Goal: Task Accomplishment & Management: Complete application form

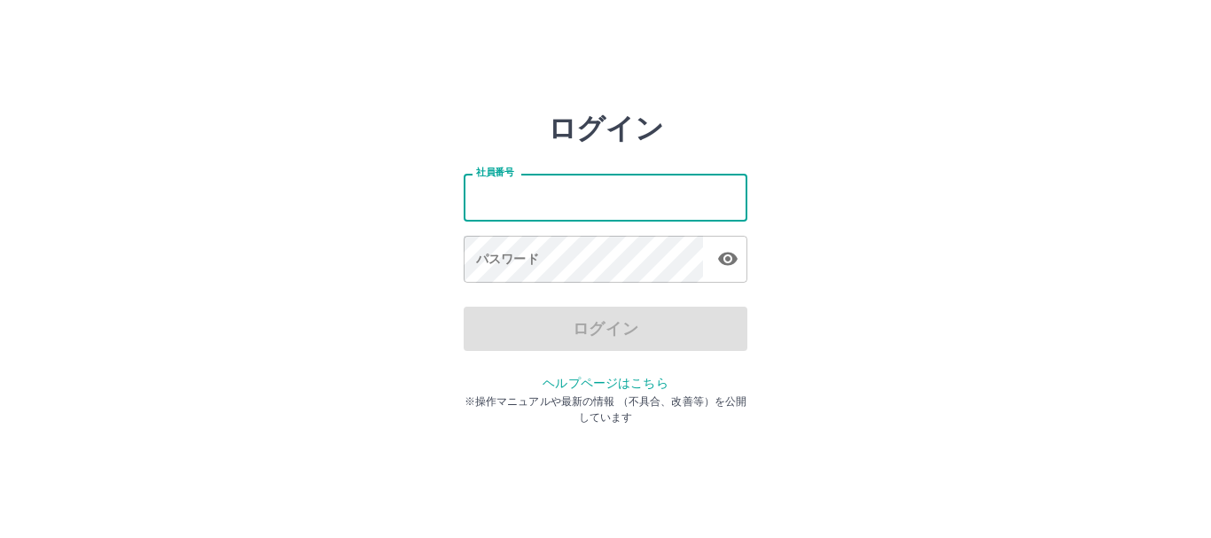
click at [580, 199] on input "社員番号" at bounding box center [606, 197] width 284 height 47
type input "*******"
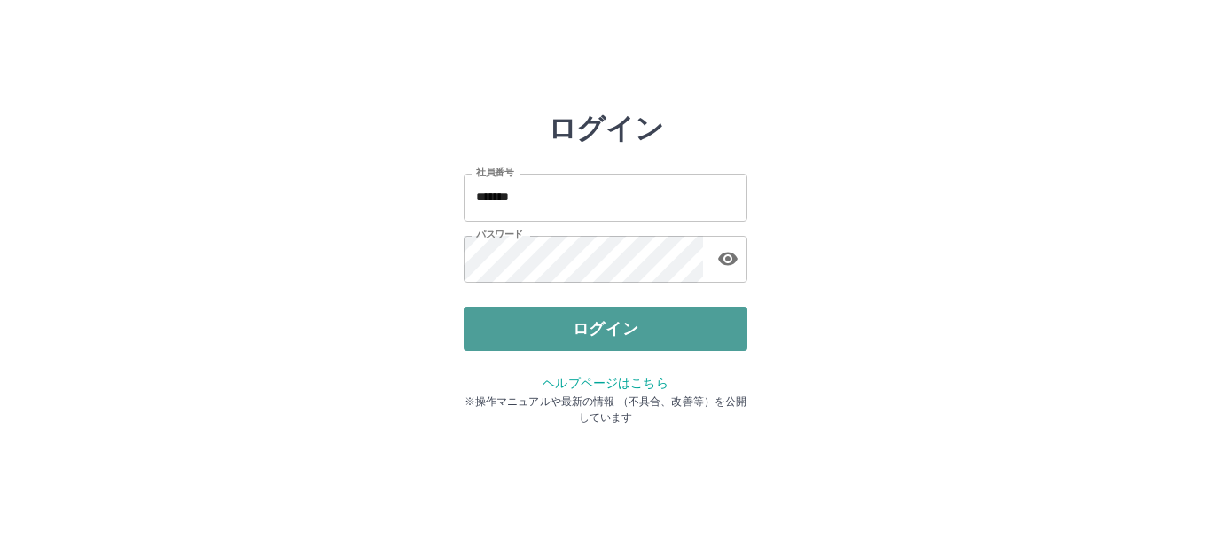
click at [569, 334] on button "ログイン" at bounding box center [606, 329] width 284 height 44
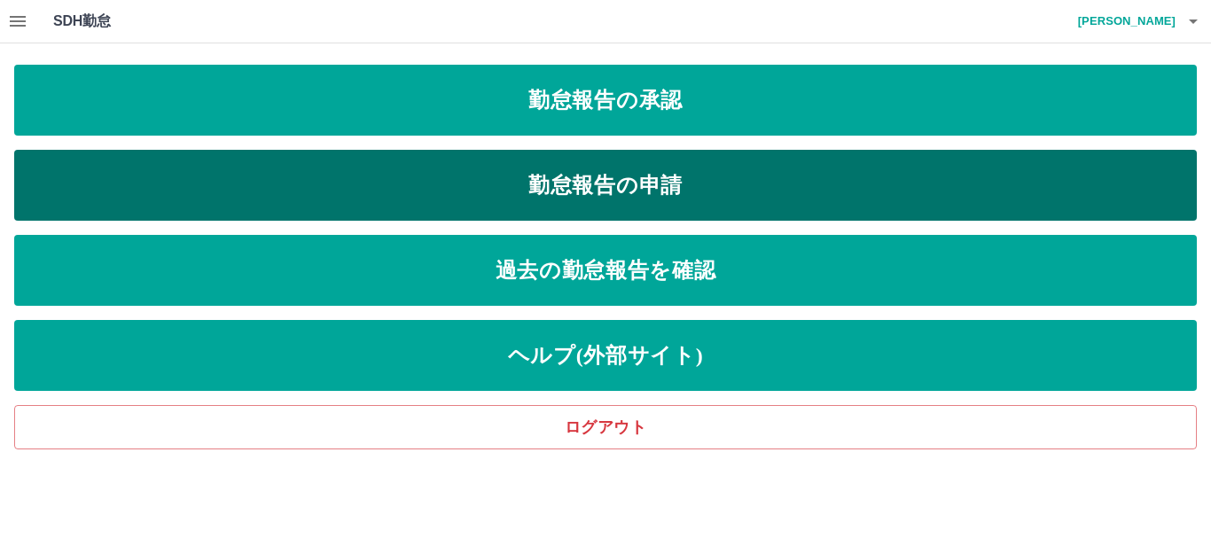
click at [642, 175] on link "勤怠報告の申請" at bounding box center [605, 185] width 1183 height 71
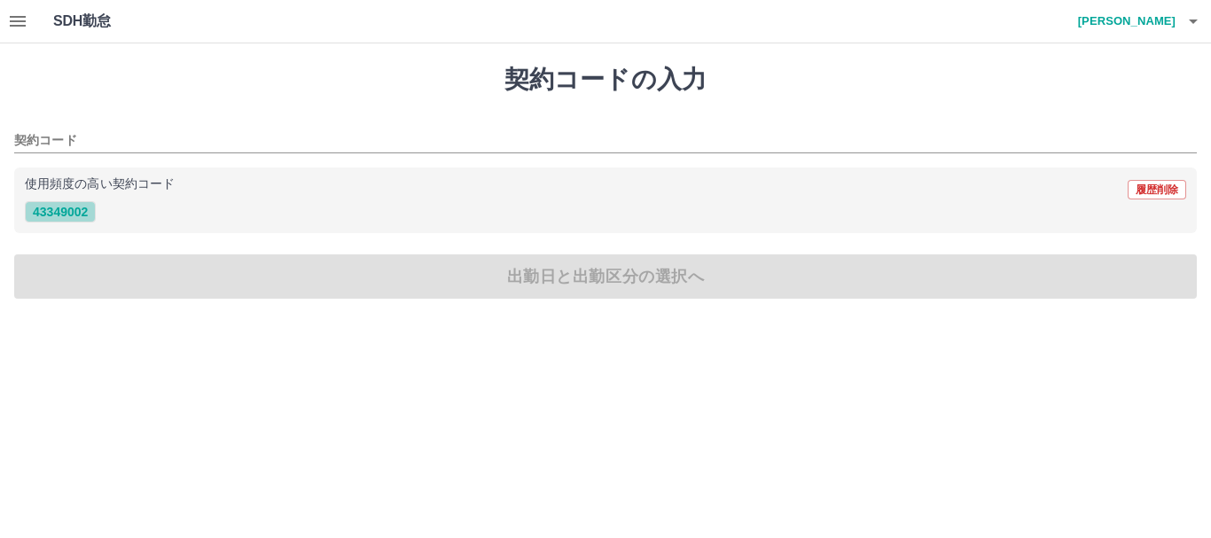
click at [55, 215] on button "43349002" at bounding box center [60, 211] width 71 height 21
type input "********"
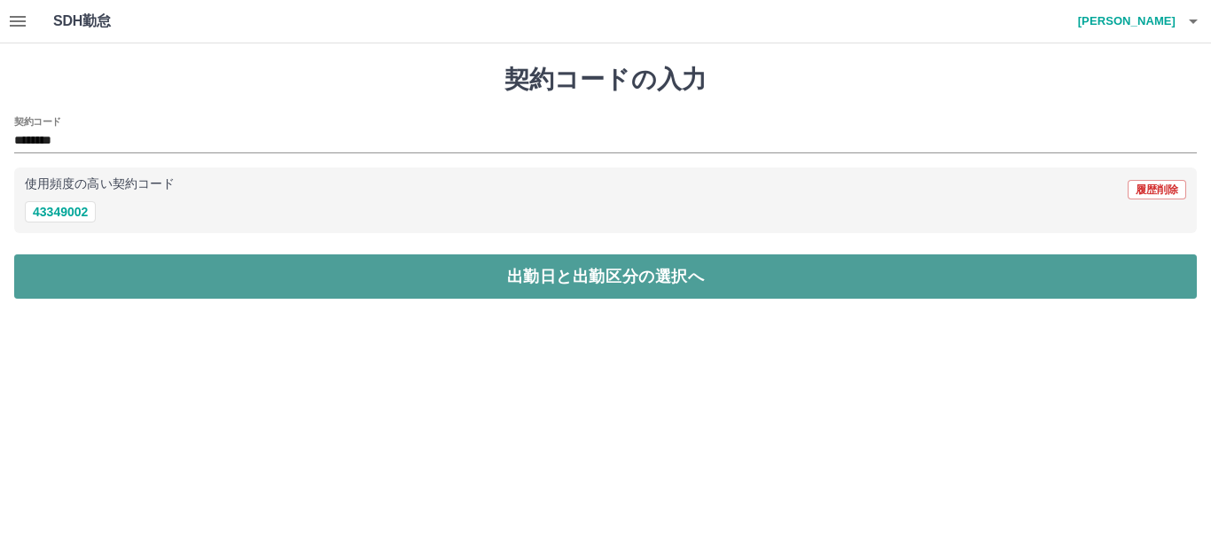
click at [256, 270] on button "出勤日と出勤区分の選択へ" at bounding box center [605, 277] width 1183 height 44
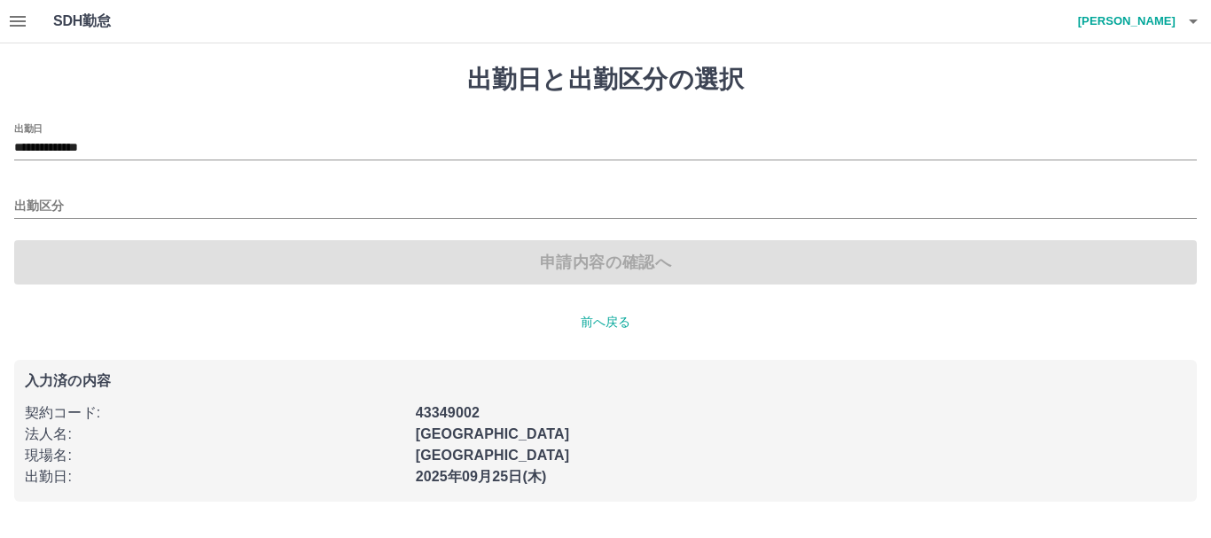
click at [121, 194] on div "出勤区分" at bounding box center [605, 200] width 1183 height 37
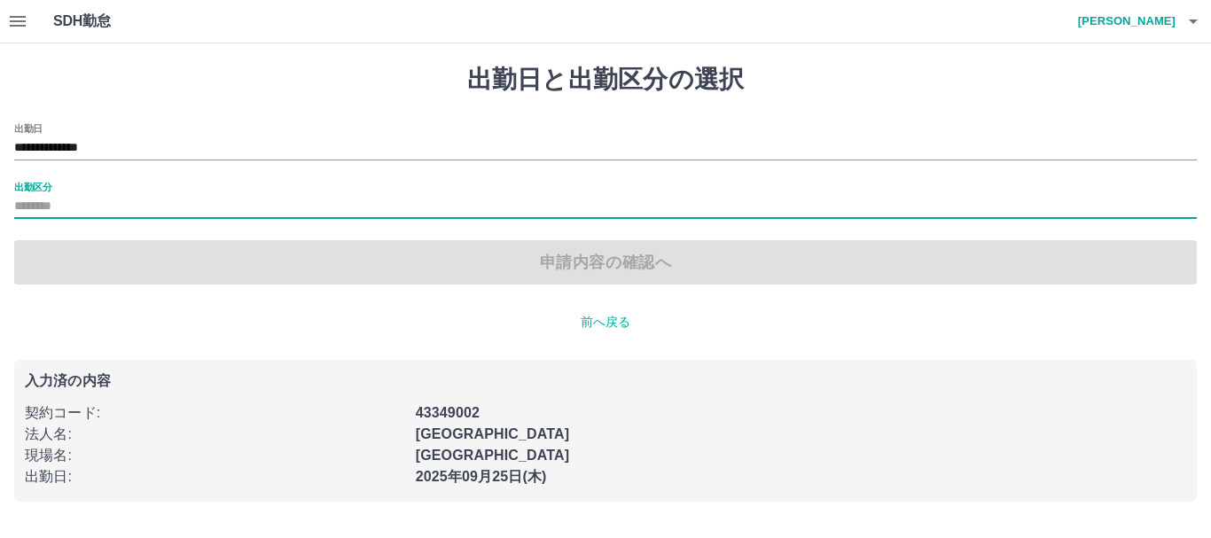
click at [108, 206] on input "出勤区分" at bounding box center [605, 207] width 1183 height 22
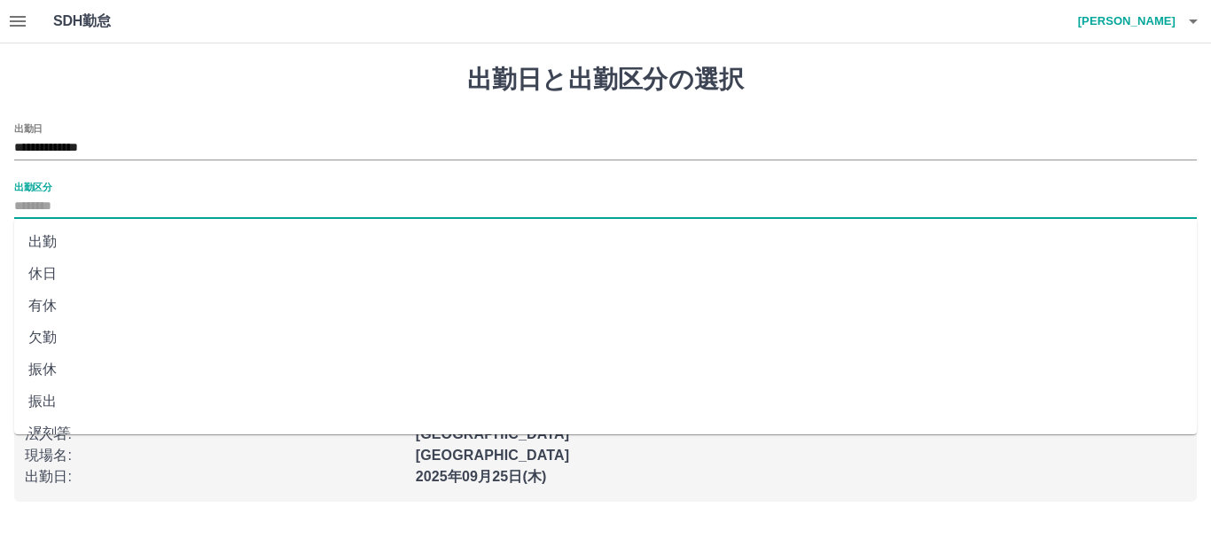
click at [46, 242] on li "出勤" at bounding box center [605, 242] width 1183 height 32
type input "**"
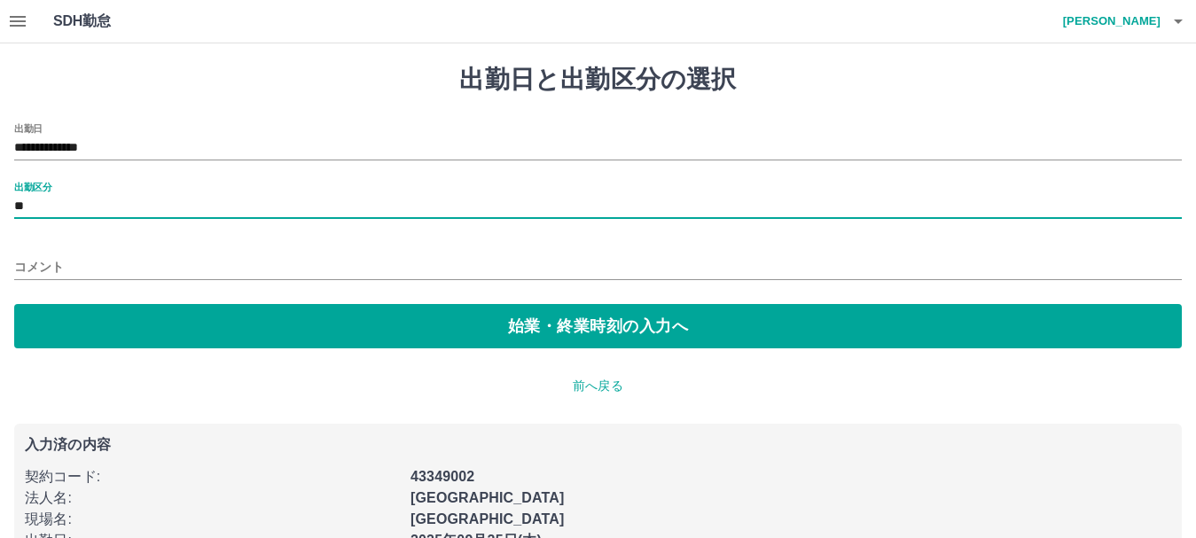
click at [29, 264] on input "コメント" at bounding box center [598, 268] width 1168 height 26
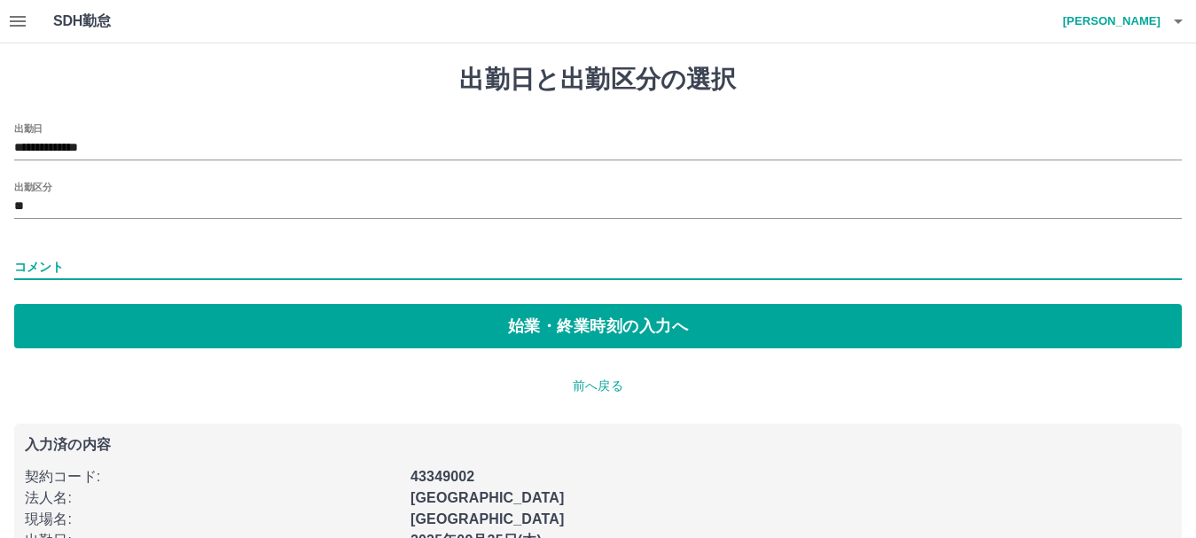
type input "**********"
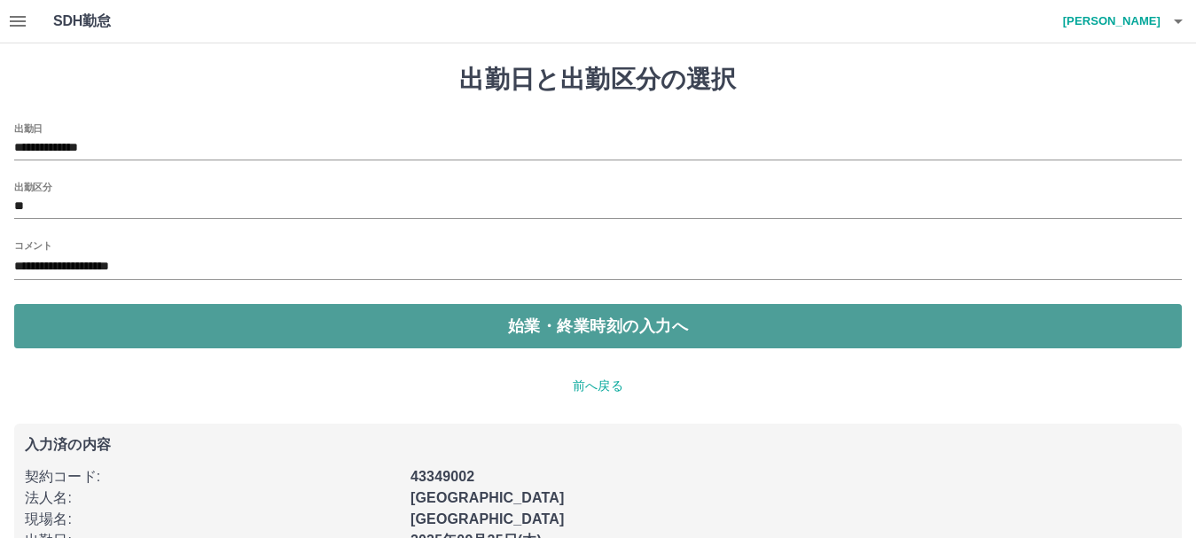
drag, startPoint x: 518, startPoint y: 330, endPoint x: 508, endPoint y: 324, distance: 11.6
click at [518, 329] on button "始業・終業時刻の入力へ" at bounding box center [598, 326] width 1168 height 44
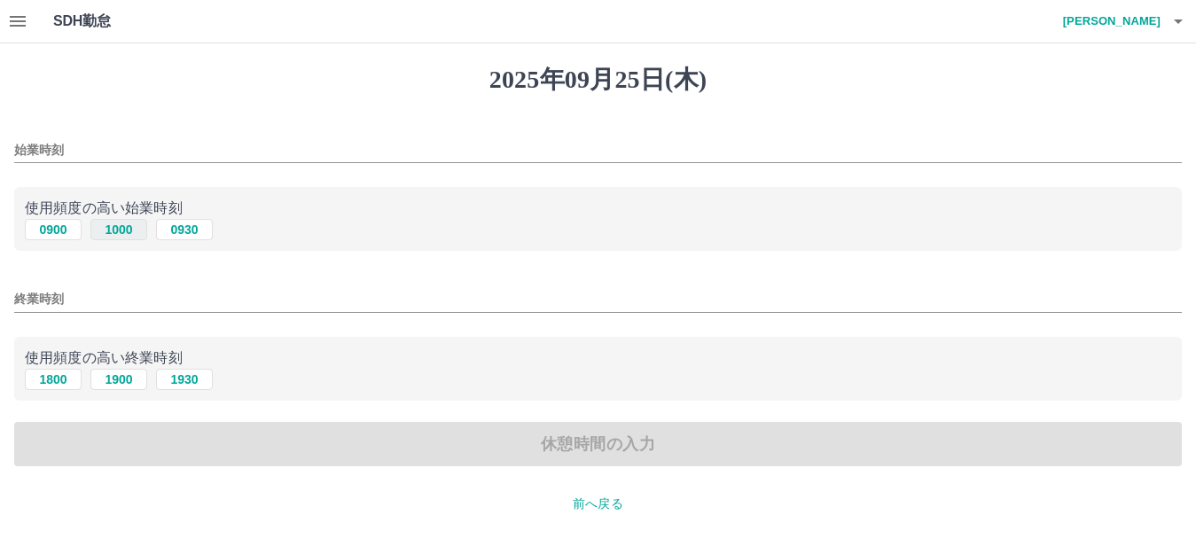
click at [117, 232] on button "1000" at bounding box center [118, 229] width 57 height 21
type input "****"
click at [119, 380] on button "1900" at bounding box center [118, 379] width 57 height 21
type input "****"
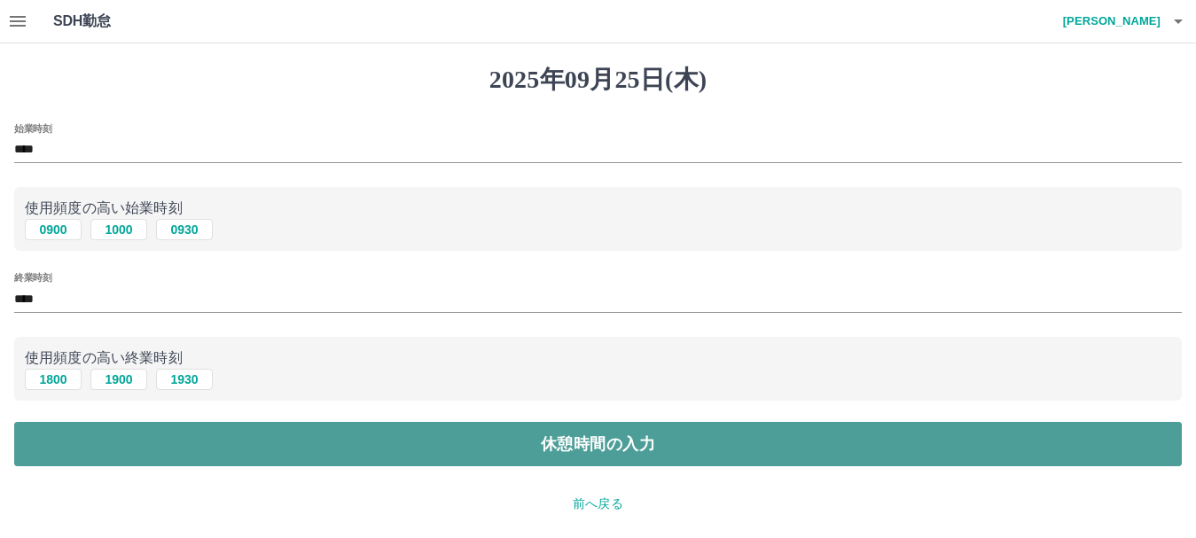
click at [513, 447] on button "休憩時間の入力" at bounding box center [598, 444] width 1168 height 44
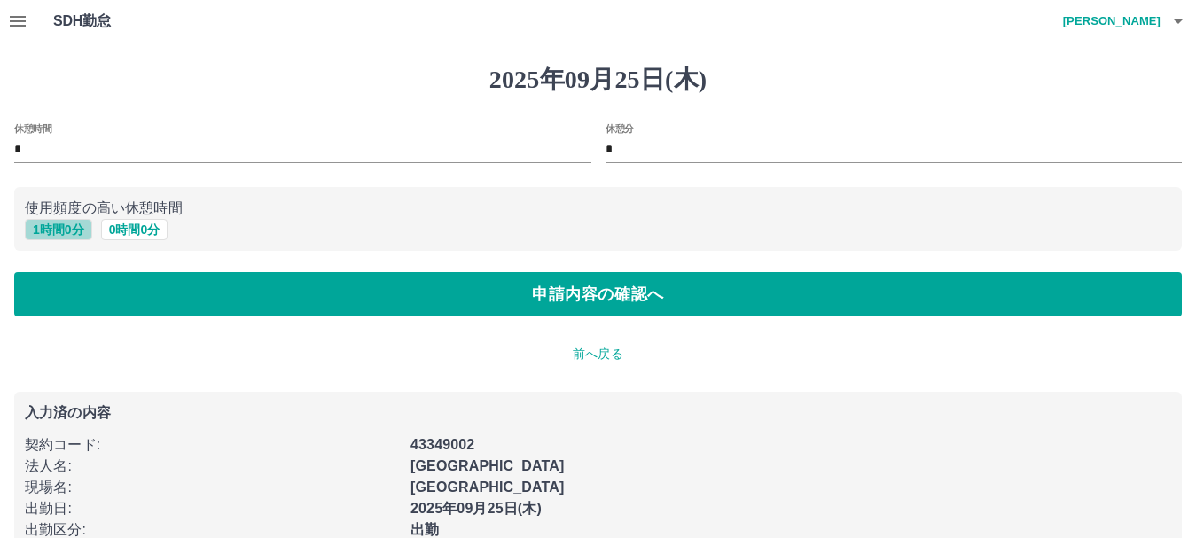
drag, startPoint x: 59, startPoint y: 230, endPoint x: 56, endPoint y: 247, distance: 17.9
click at [58, 231] on button "1 時間 0 分" at bounding box center [58, 229] width 67 height 21
type input "*"
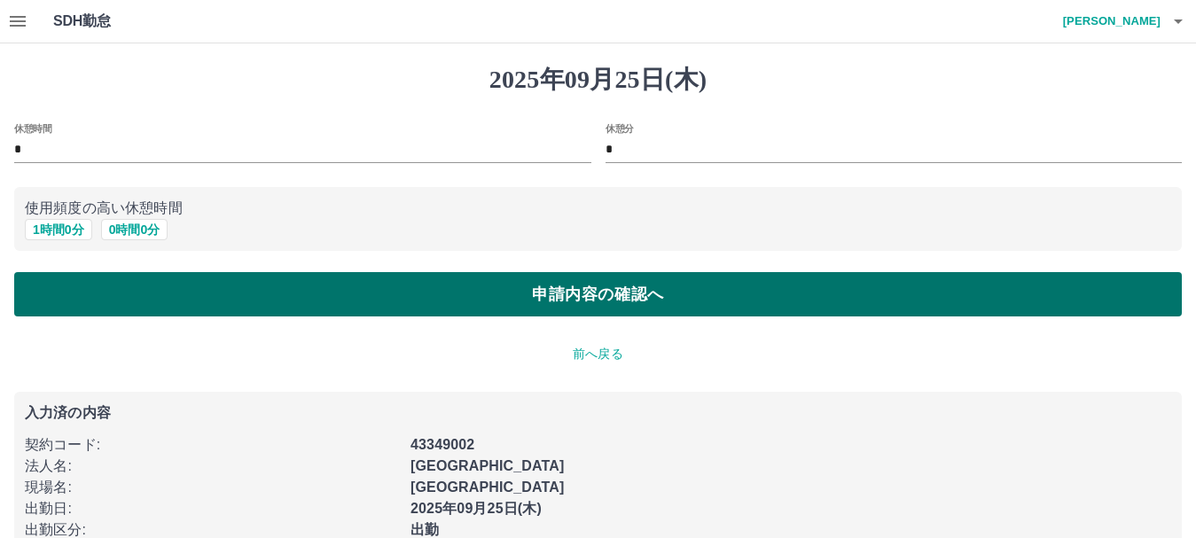
click at [449, 311] on button "申請内容の確認へ" at bounding box center [598, 294] width 1168 height 44
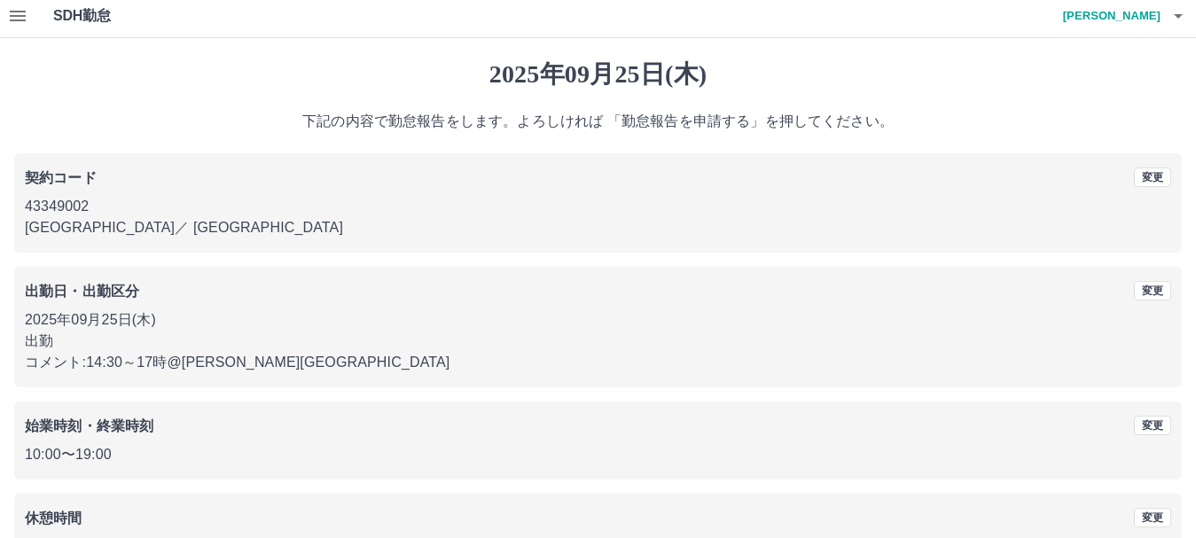
scroll to position [126, 0]
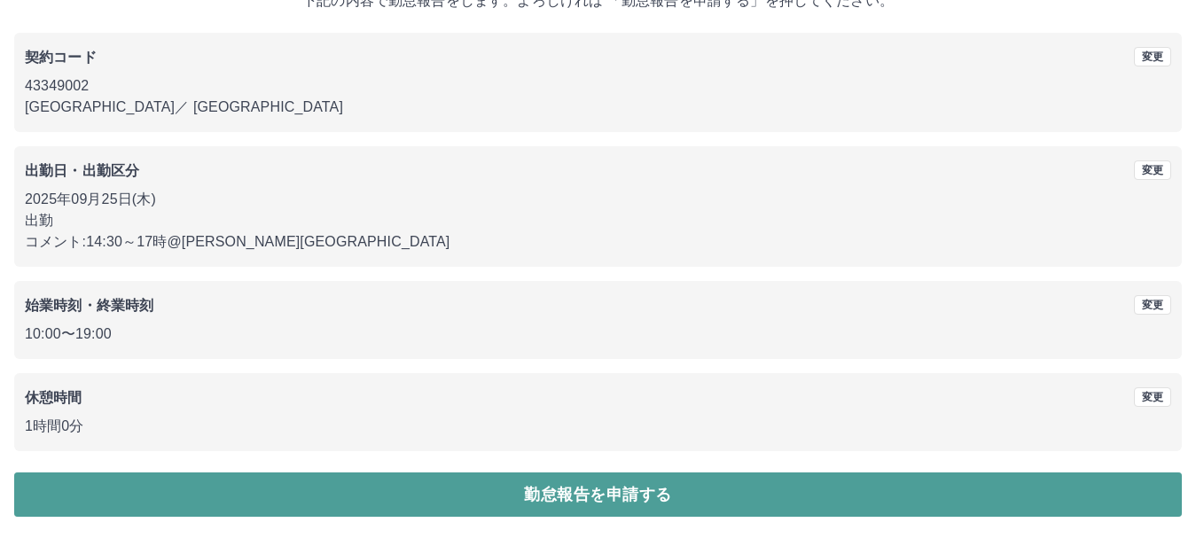
click at [632, 493] on button "勤怠報告を申請する" at bounding box center [598, 495] width 1168 height 44
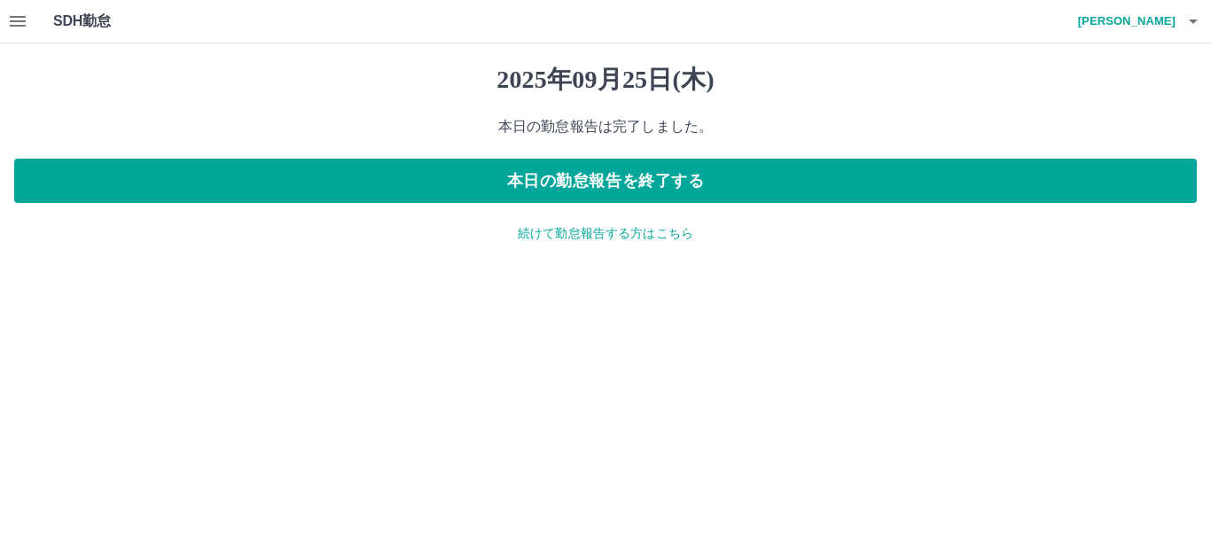
click at [576, 233] on p "続けて勤怠報告する方はこちら" at bounding box center [605, 233] width 1183 height 19
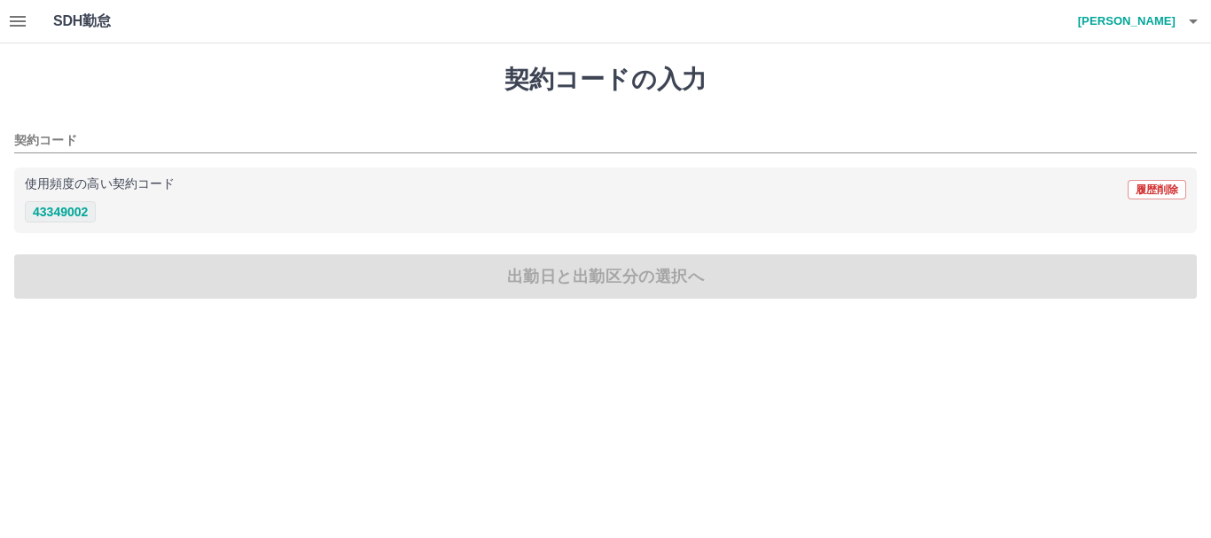
click at [69, 210] on button "43349002" at bounding box center [60, 211] width 71 height 21
type input "********"
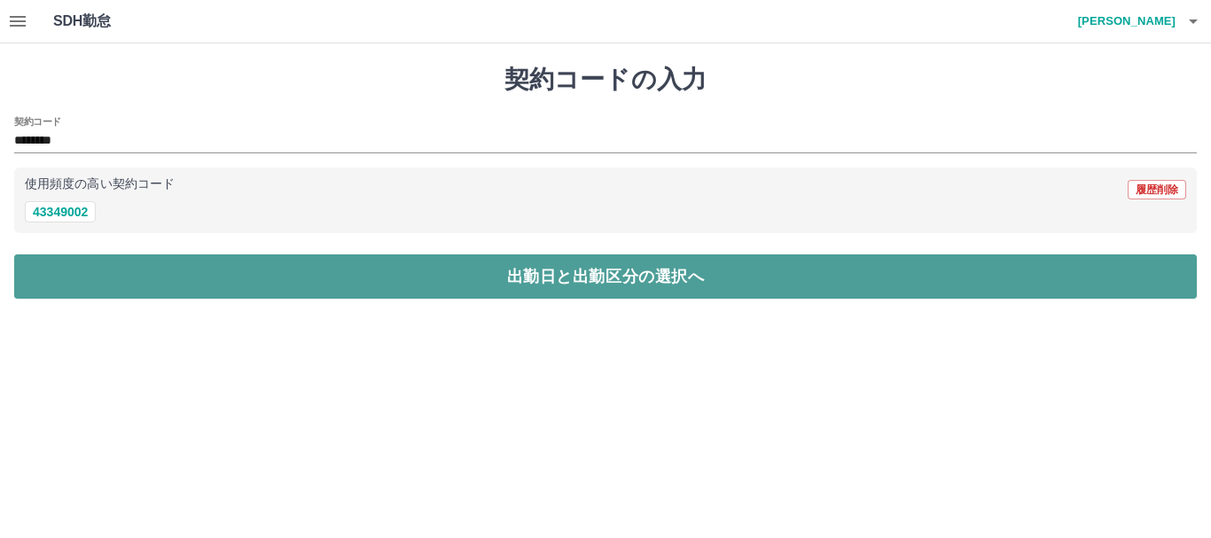
click at [326, 287] on button "出勤日と出勤区分の選択へ" at bounding box center [605, 277] width 1183 height 44
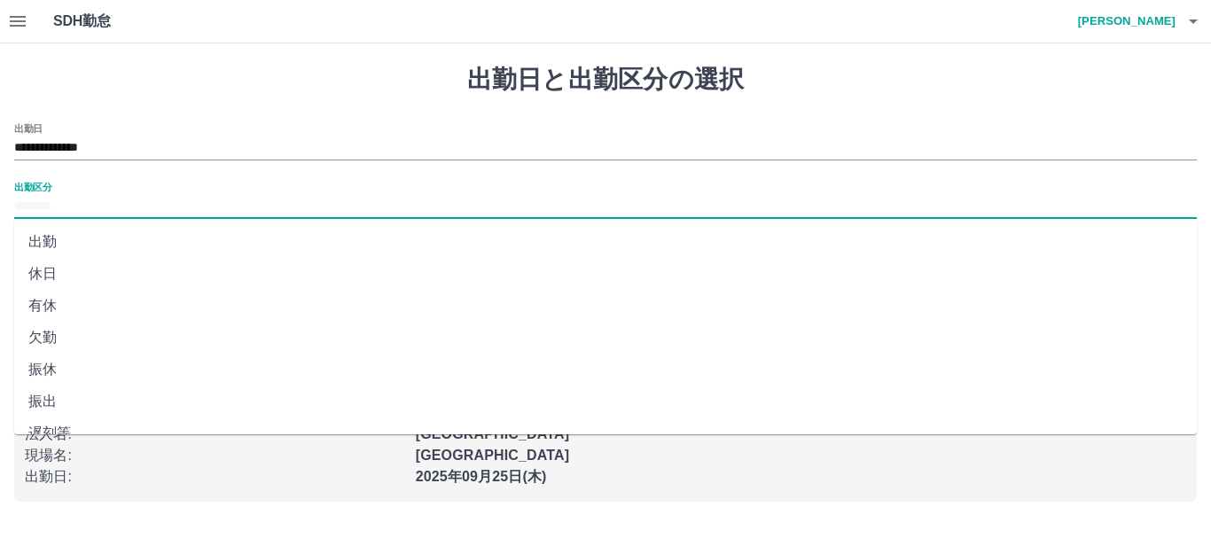
click at [74, 207] on input "出勤区分" at bounding box center [605, 207] width 1183 height 22
click at [57, 246] on li "出勤" at bounding box center [605, 242] width 1183 height 32
type input "**"
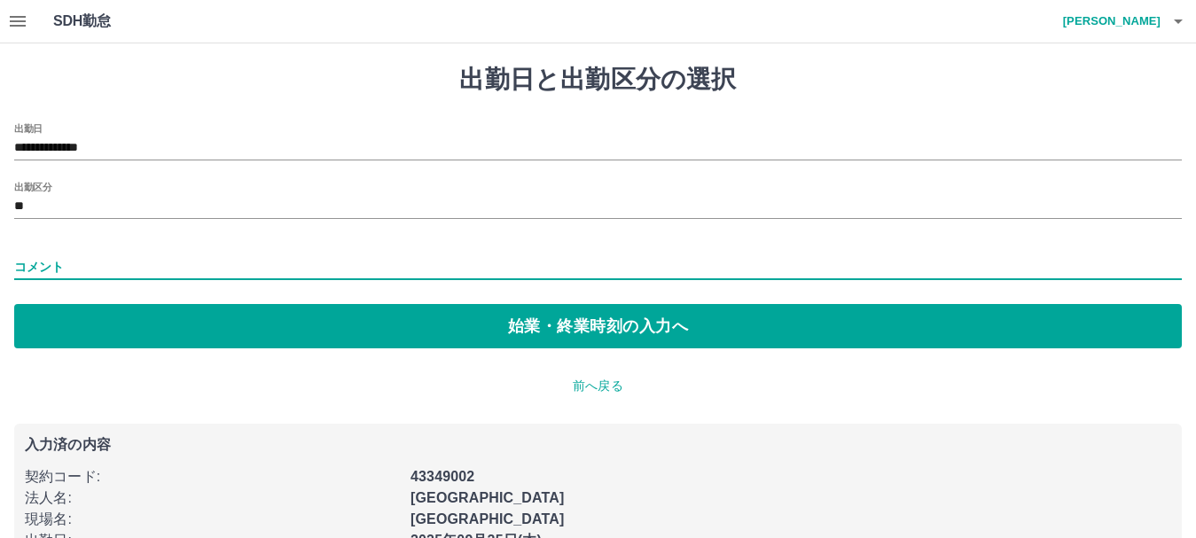
click at [74, 262] on input "コメント" at bounding box center [598, 268] width 1168 height 26
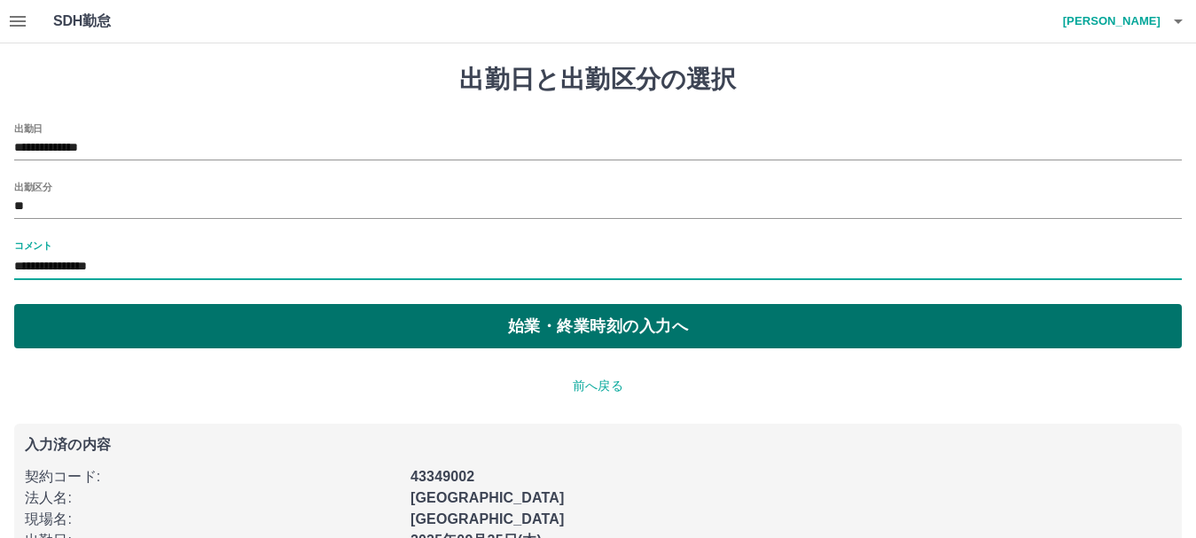
type input "**********"
click at [576, 324] on button "始業・終業時刻の入力へ" at bounding box center [598, 326] width 1168 height 44
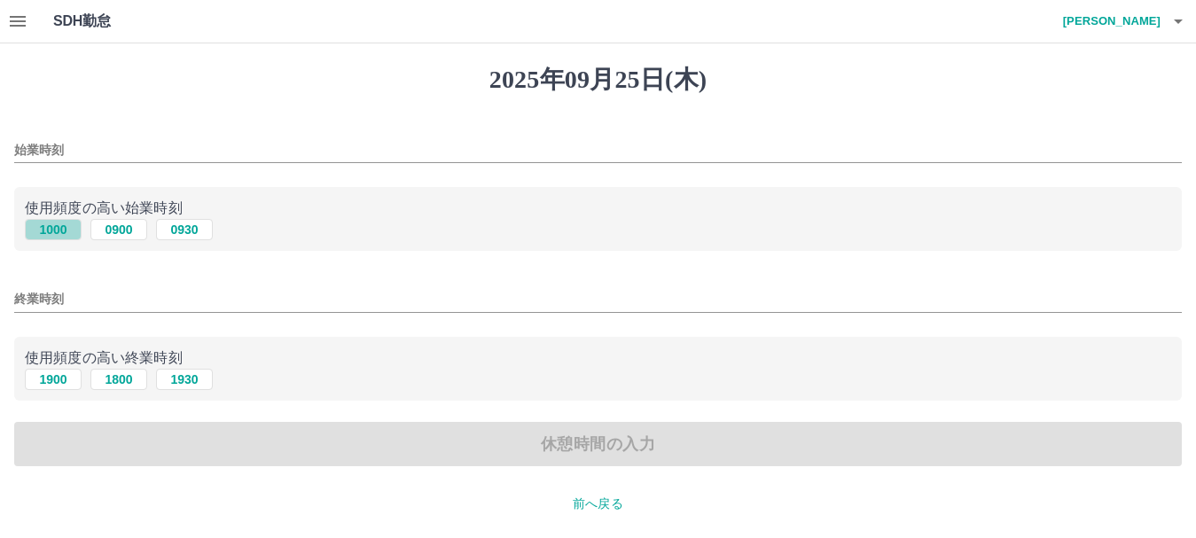
click at [43, 232] on button "1000" at bounding box center [53, 229] width 57 height 21
type input "****"
click at [56, 380] on button "1900" at bounding box center [53, 379] width 57 height 21
type input "****"
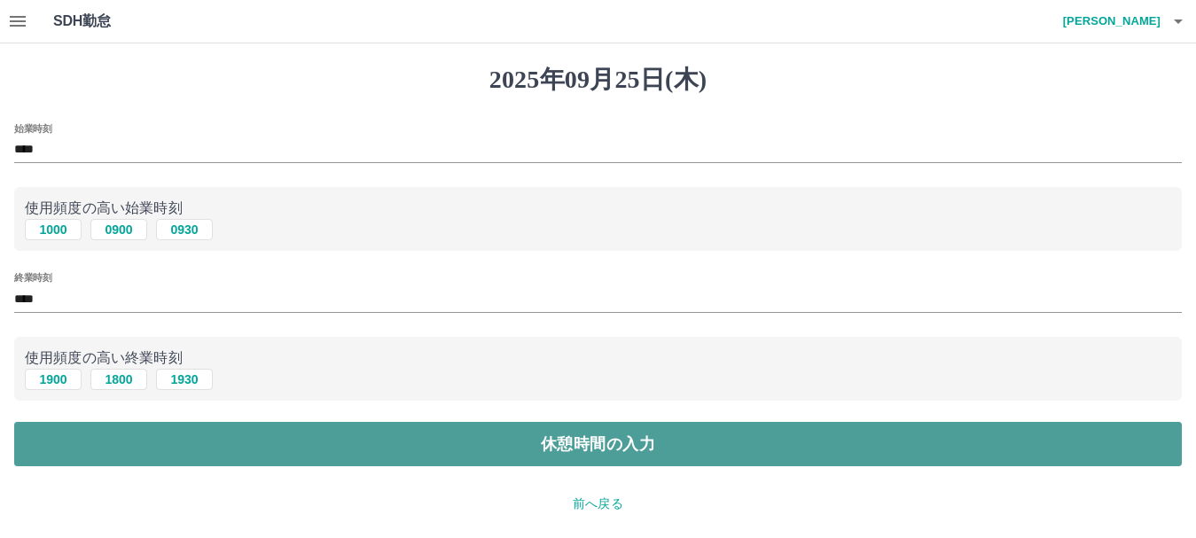
click at [372, 438] on button "休憩時間の入力" at bounding box center [598, 444] width 1168 height 44
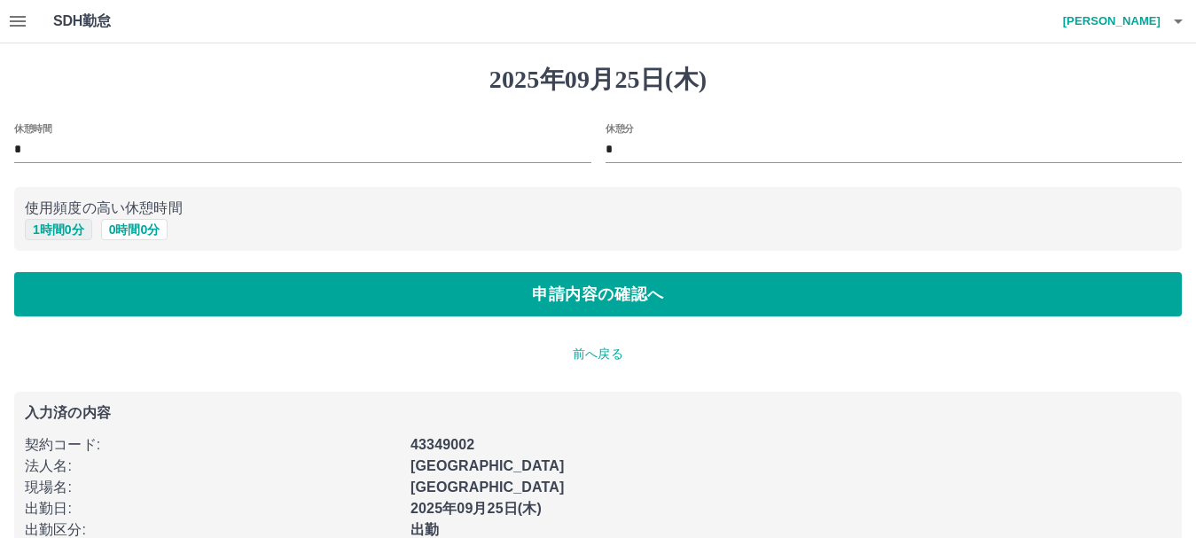
click at [66, 227] on button "1 時間 0 分" at bounding box center [58, 229] width 67 height 21
type input "*"
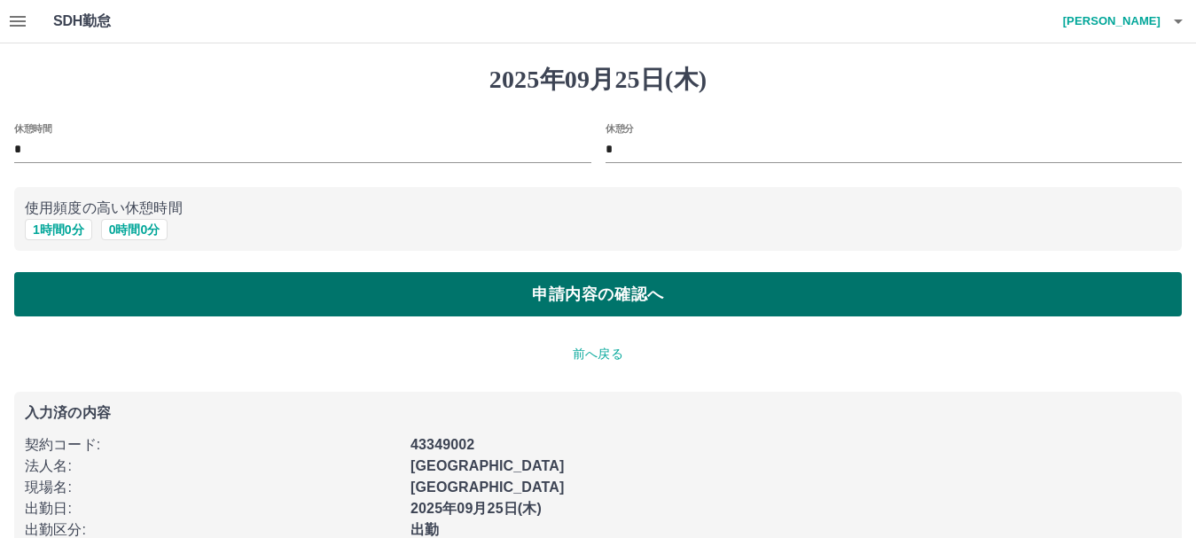
click at [450, 299] on button "申請内容の確認へ" at bounding box center [598, 294] width 1168 height 44
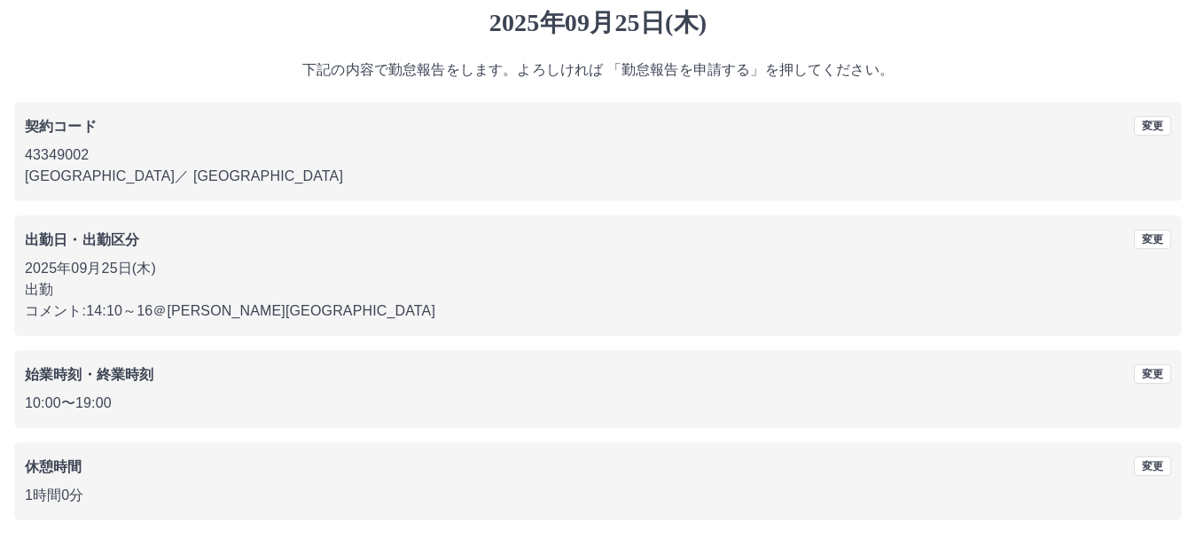
scroll to position [126, 0]
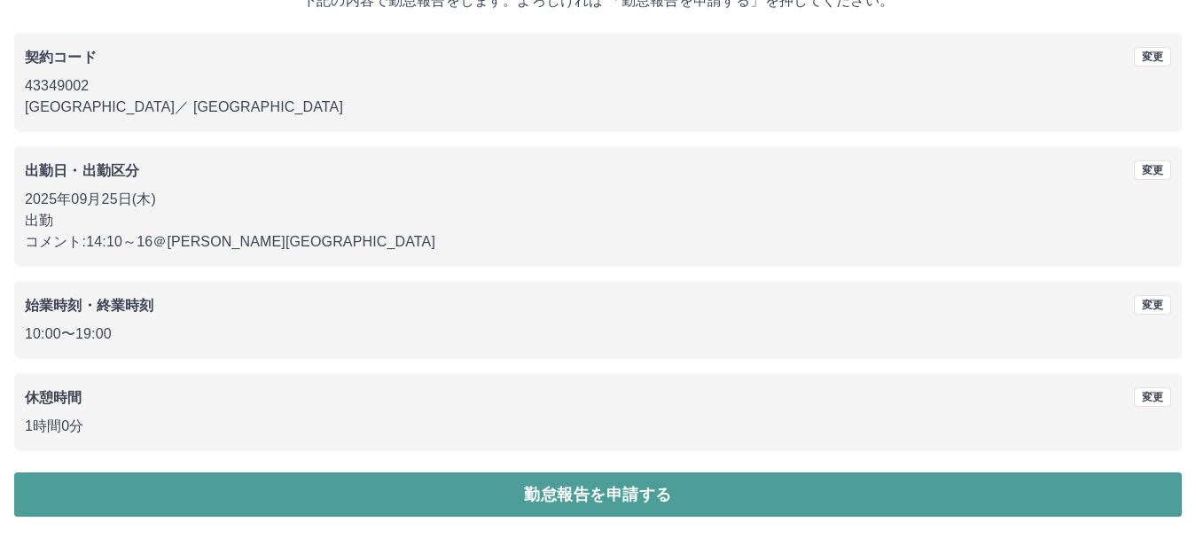
click at [539, 501] on button "勤怠報告を申請する" at bounding box center [598, 495] width 1168 height 44
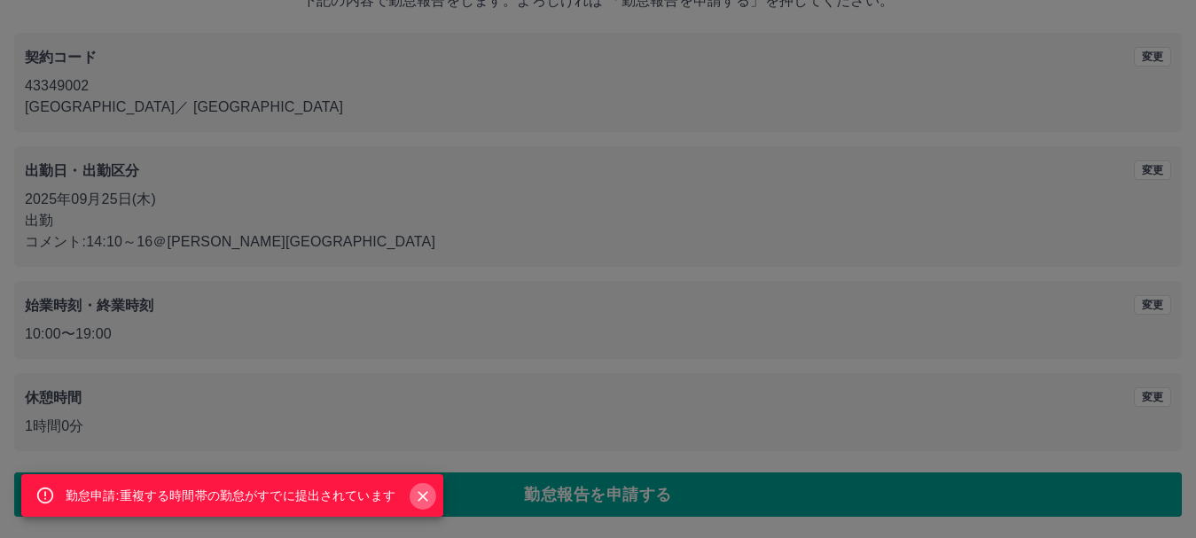
click at [427, 493] on icon "Close" at bounding box center [423, 496] width 11 height 11
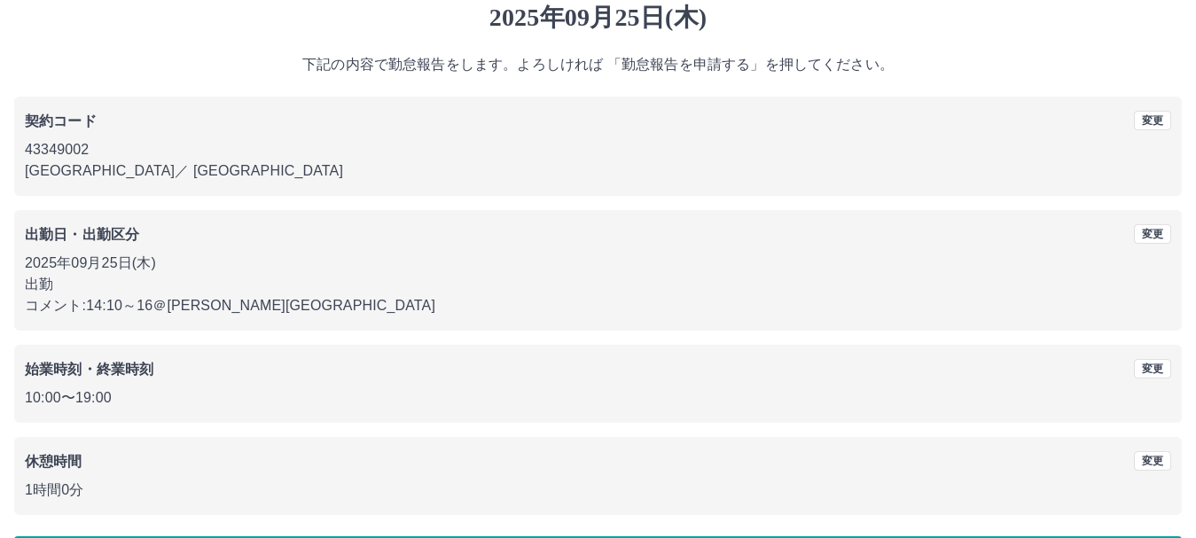
scroll to position [0, 0]
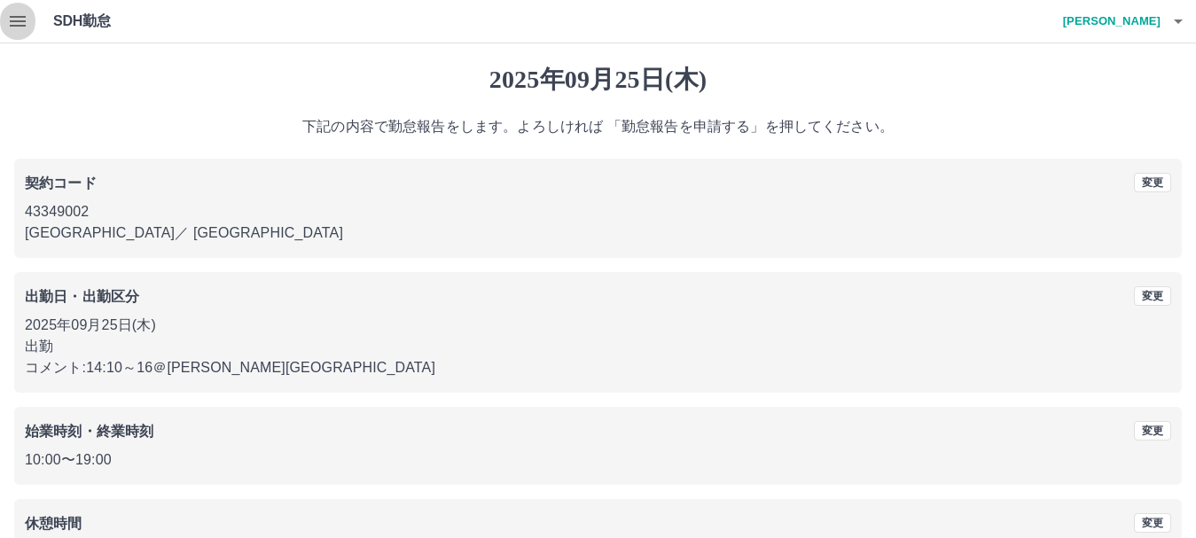
click at [12, 18] on icon "button" at bounding box center [18, 21] width 16 height 11
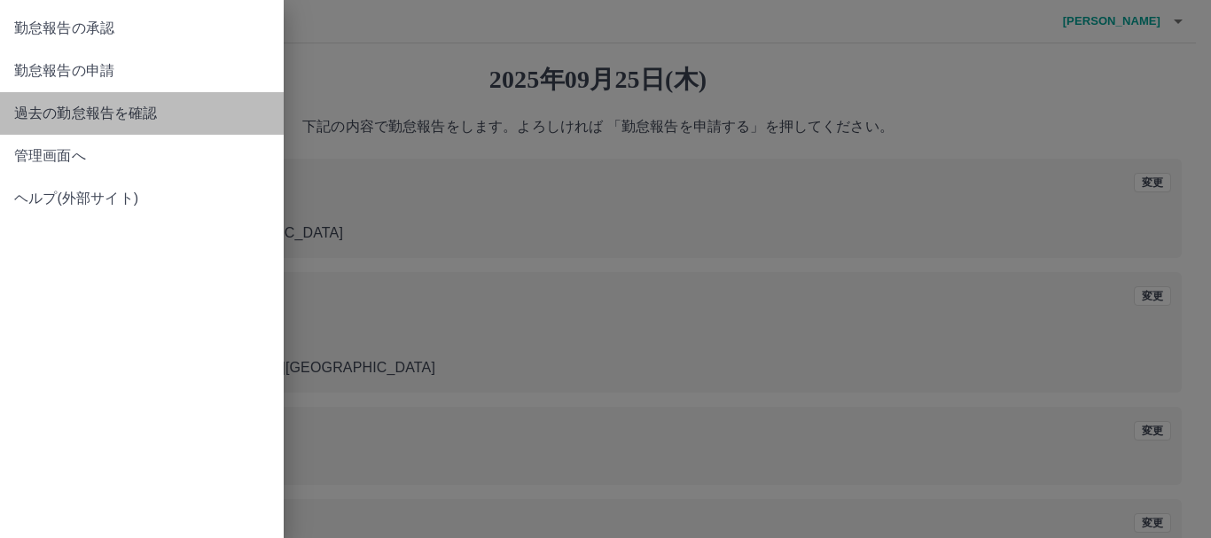
click at [105, 114] on span "過去の勤怠報告を確認" at bounding box center [141, 113] width 255 height 21
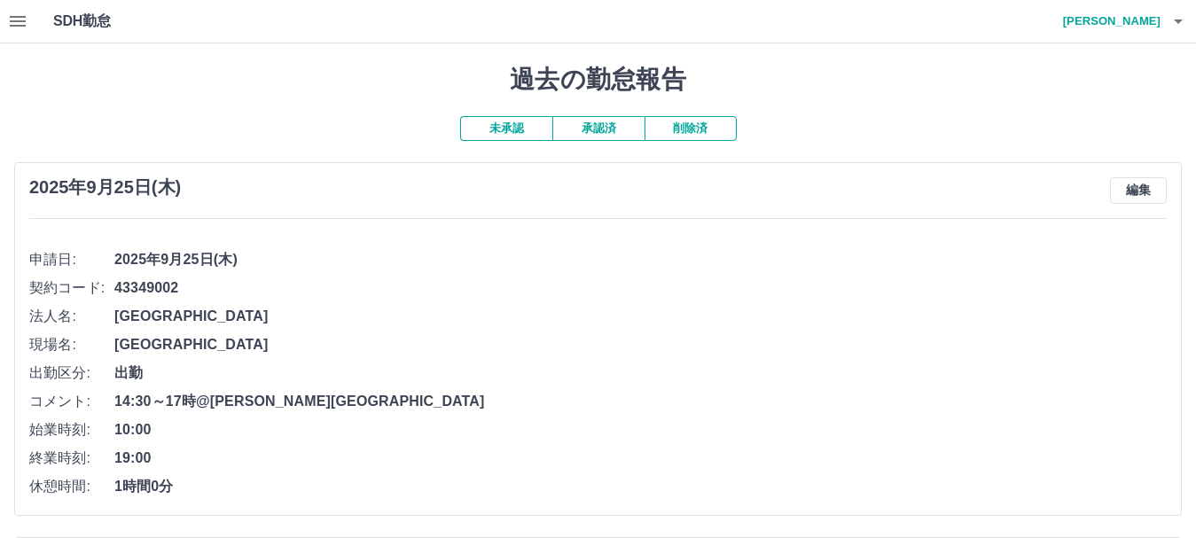
click at [21, 21] on icon "button" at bounding box center [18, 21] width 16 height 11
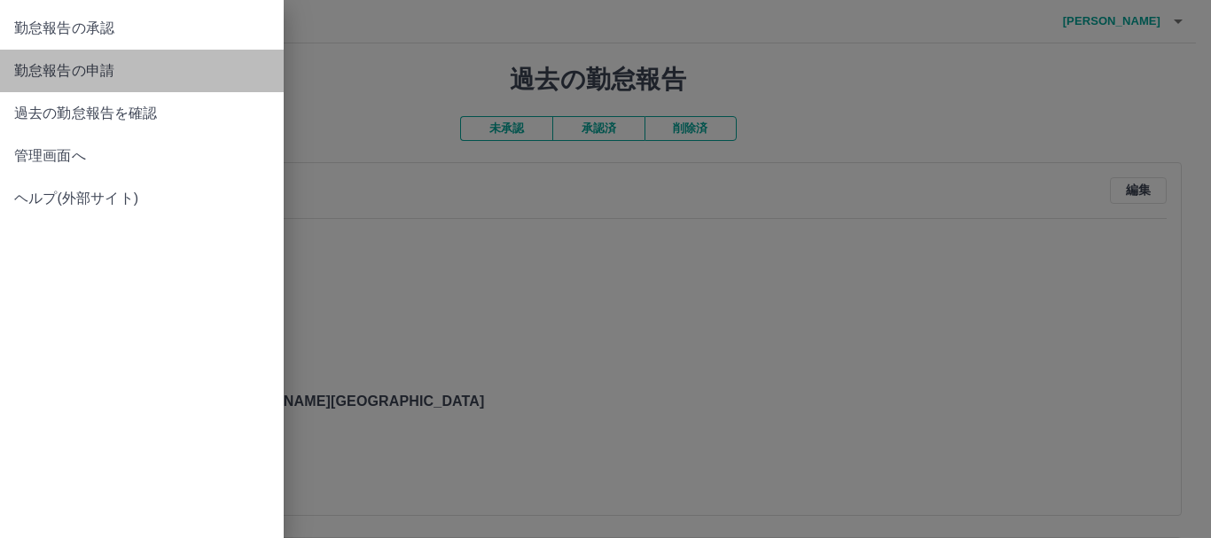
click at [84, 70] on span "勤怠報告の申請" at bounding box center [141, 70] width 255 height 21
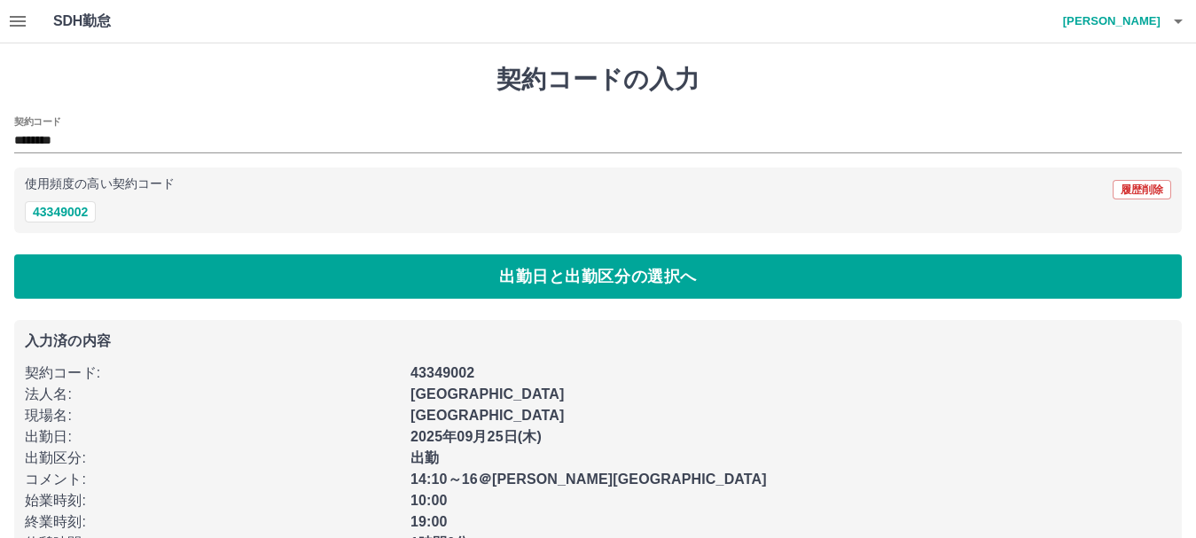
scroll to position [52, 0]
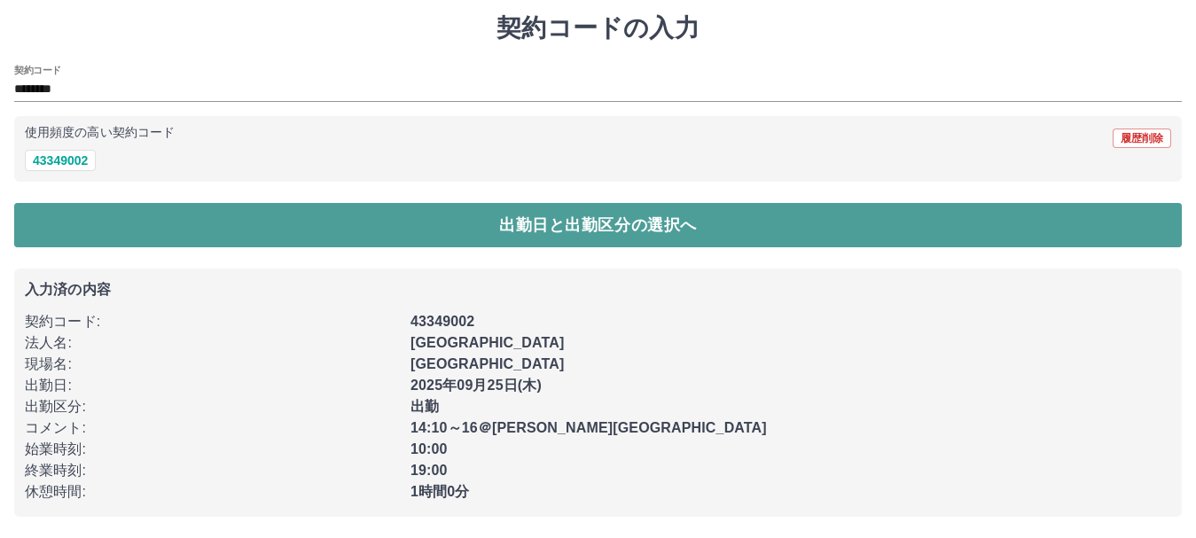
click at [455, 231] on button "出勤日と出勤区分の選択へ" at bounding box center [598, 225] width 1168 height 44
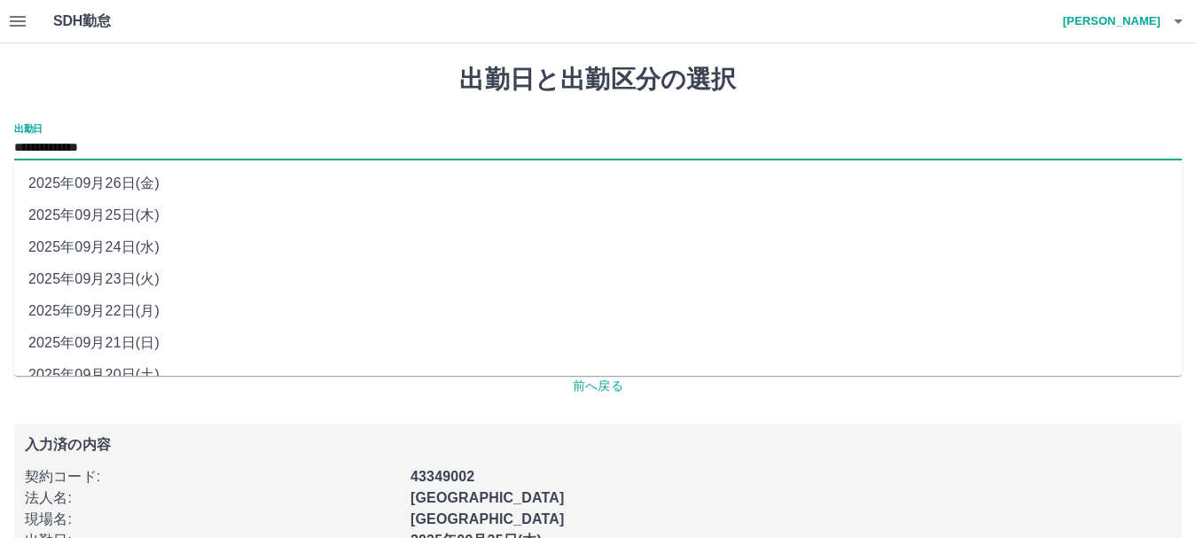
click at [131, 147] on input "**********" at bounding box center [598, 148] width 1168 height 22
click at [120, 244] on li "2025年09月24日(水)" at bounding box center [598, 247] width 1168 height 32
type input "**********"
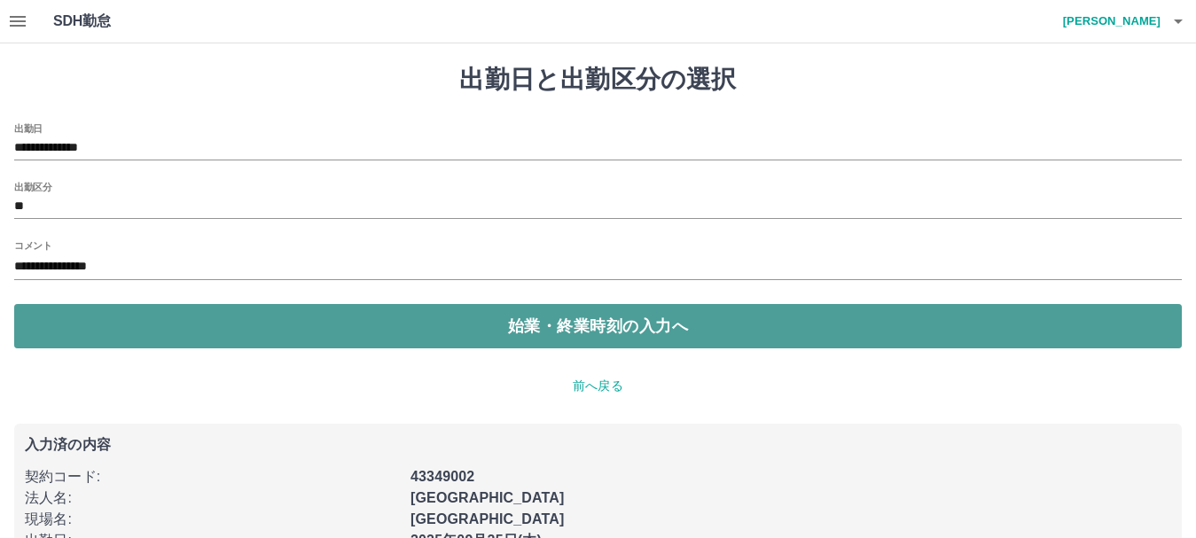
click at [477, 316] on button "始業・終業時刻の入力へ" at bounding box center [598, 326] width 1168 height 44
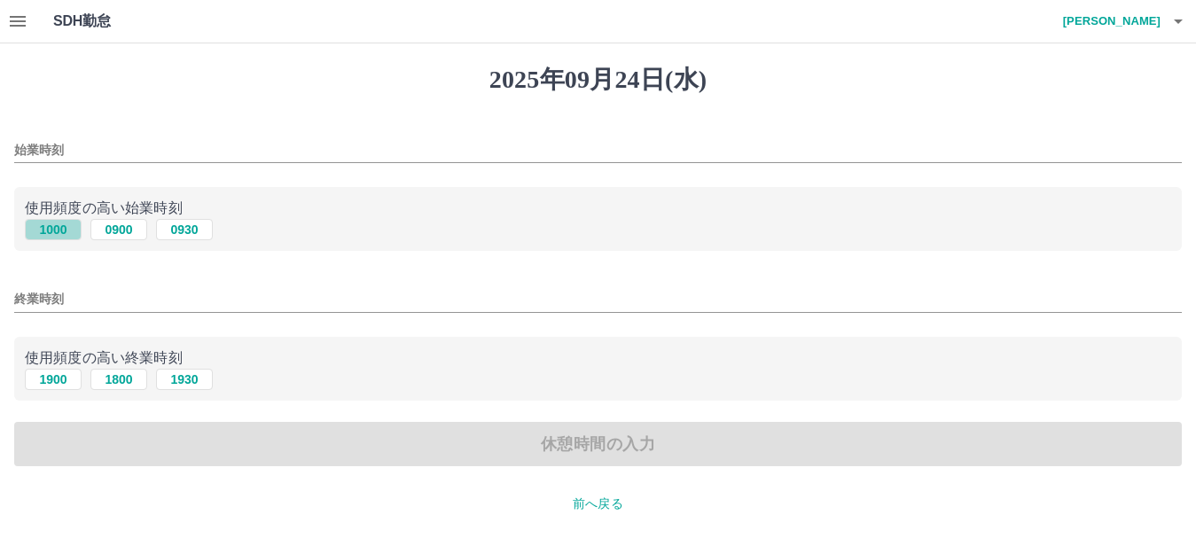
click at [54, 232] on button "1000" at bounding box center [53, 229] width 57 height 21
type input "****"
click at [48, 385] on button "1900" at bounding box center [53, 379] width 57 height 21
type input "****"
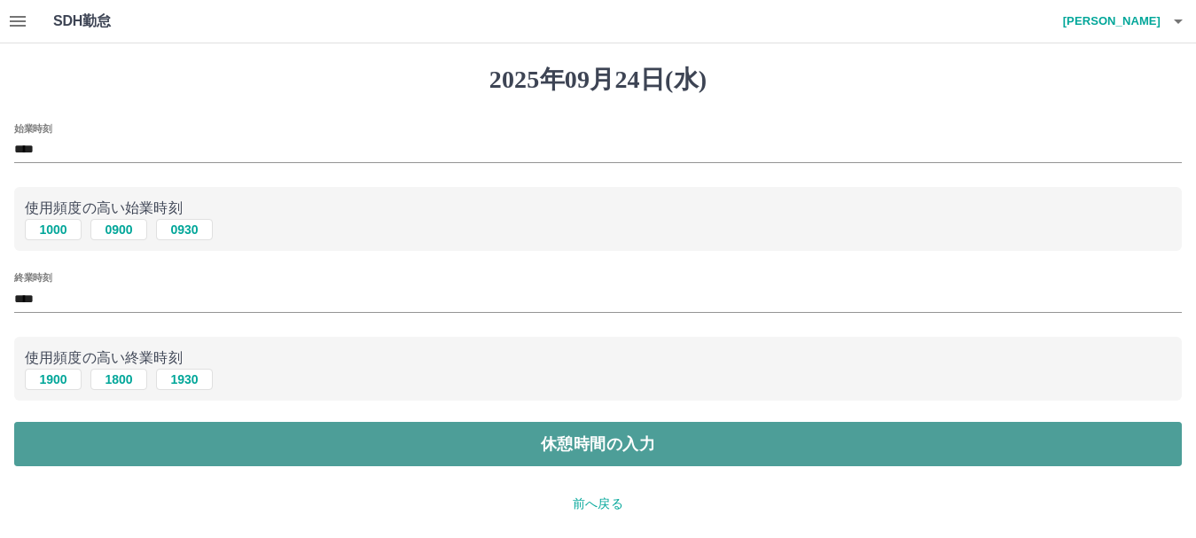
click at [267, 445] on button "休憩時間の入力" at bounding box center [598, 444] width 1168 height 44
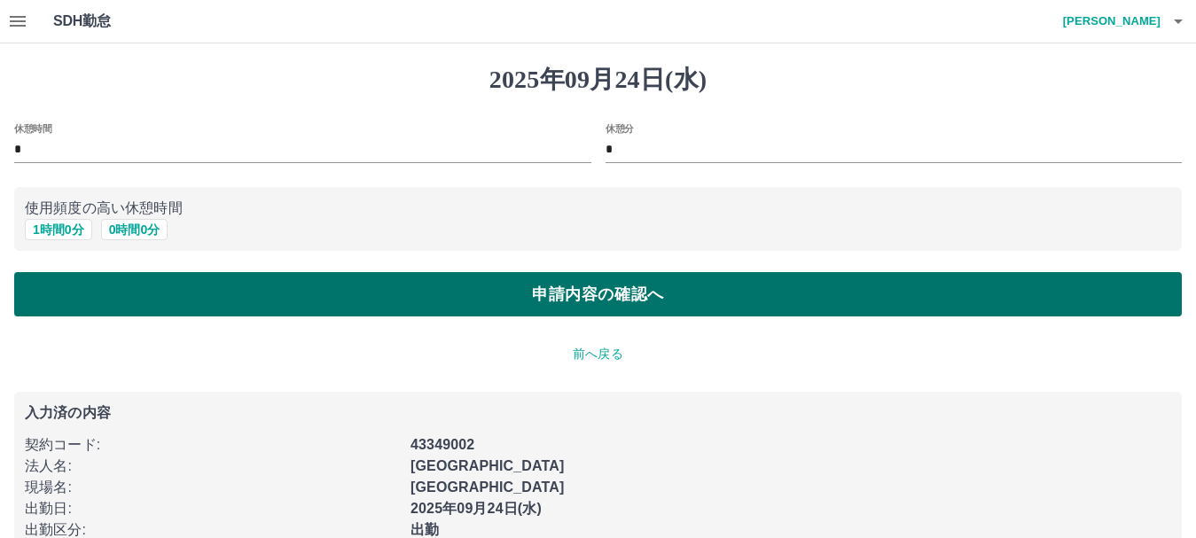
click at [607, 293] on button "申請内容の確認へ" at bounding box center [598, 294] width 1168 height 44
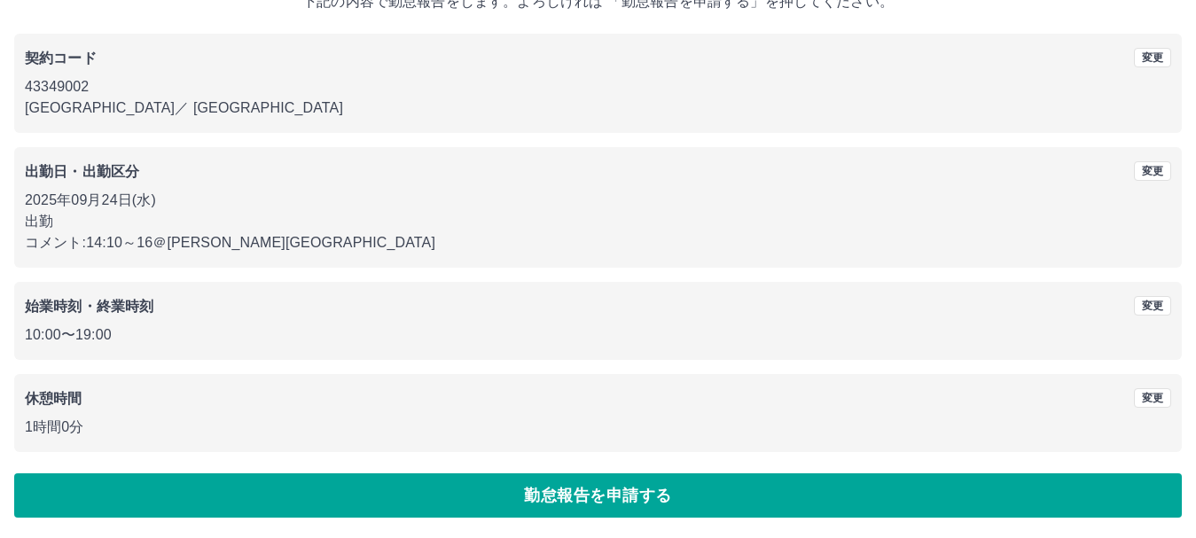
scroll to position [126, 0]
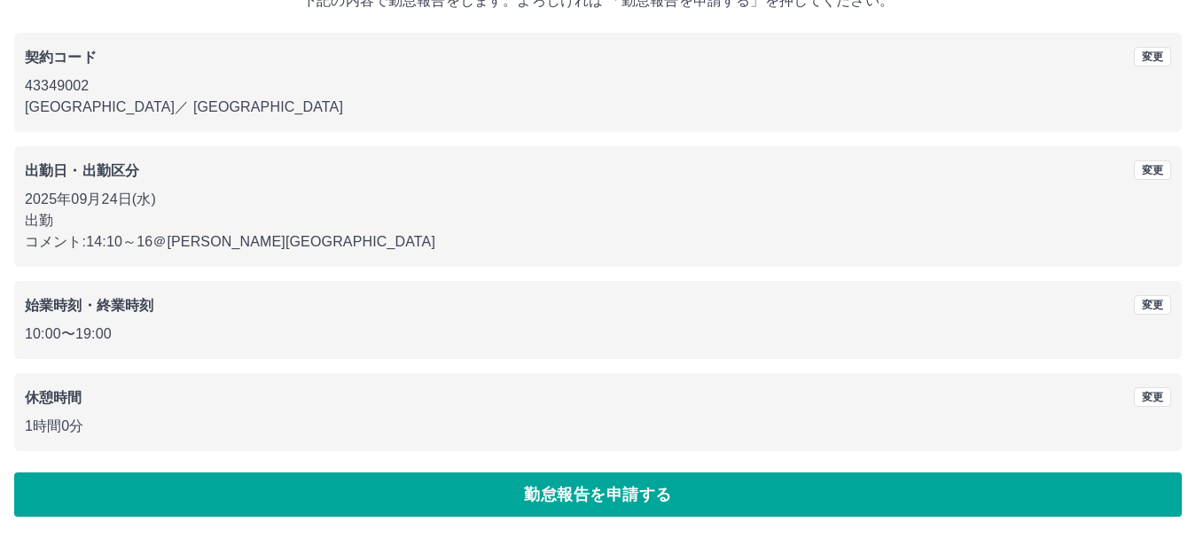
click at [574, 491] on button "勤怠報告を申請する" at bounding box center [598, 495] width 1168 height 44
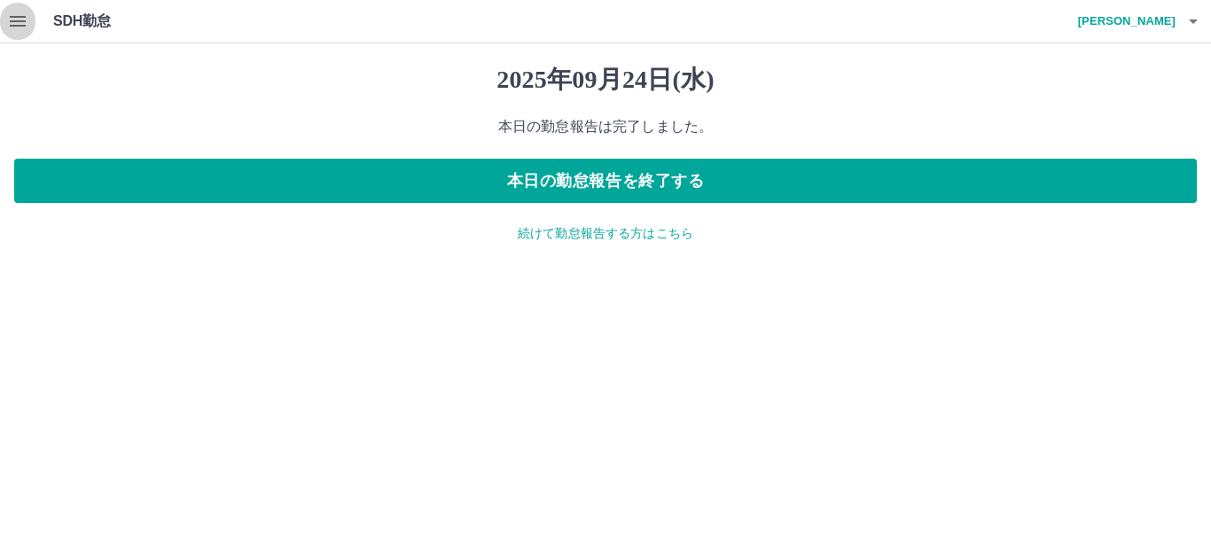
click at [12, 20] on icon "button" at bounding box center [18, 21] width 16 height 11
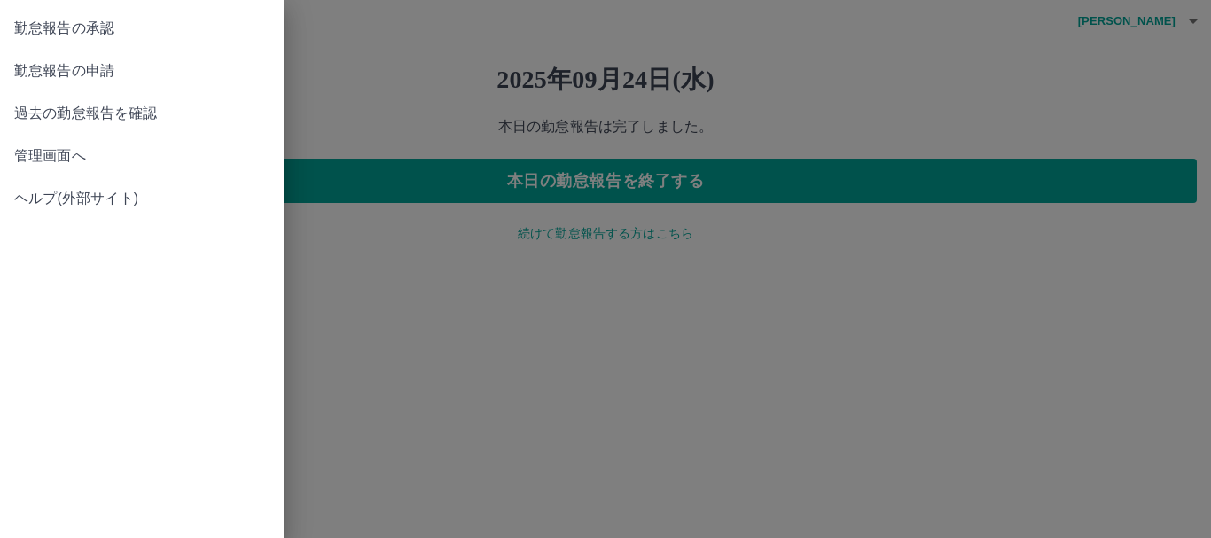
click at [118, 27] on span "勤怠報告の承認" at bounding box center [141, 28] width 255 height 21
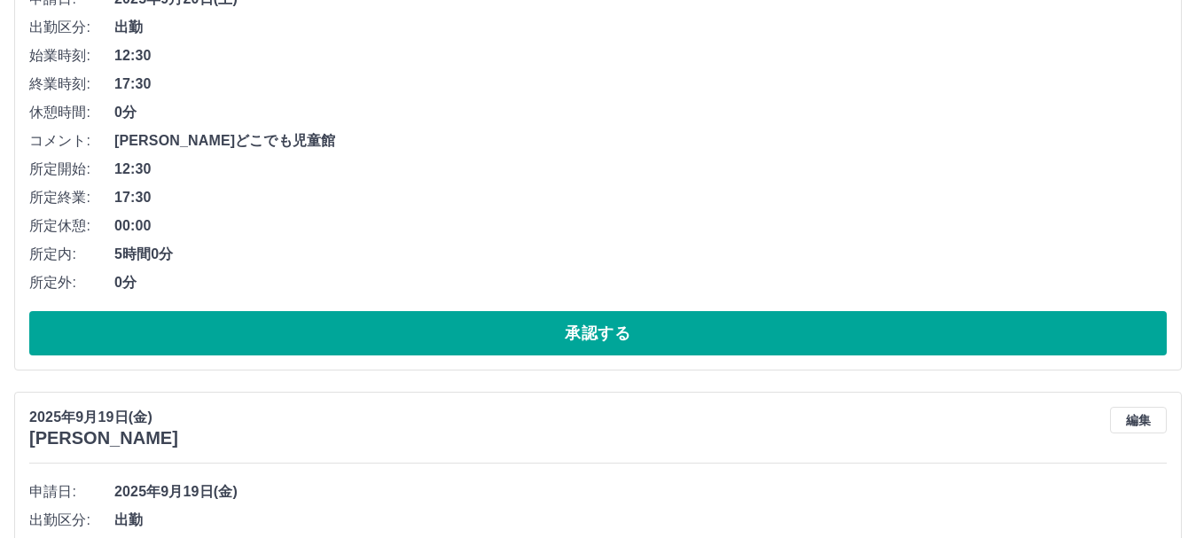
scroll to position [2995, 0]
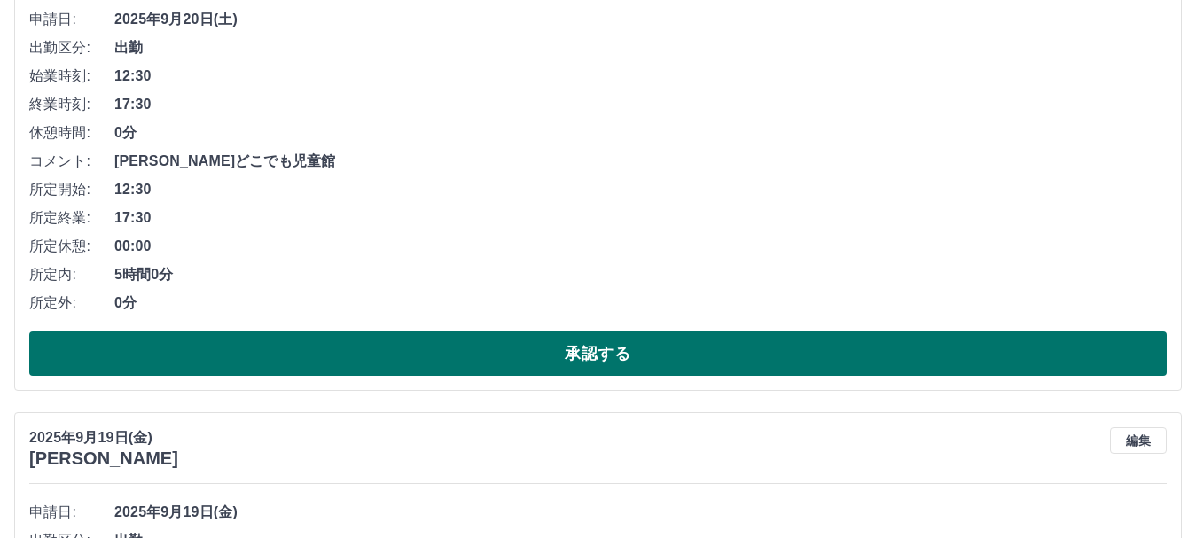
click at [615, 357] on button "承認する" at bounding box center [598, 354] width 1138 height 44
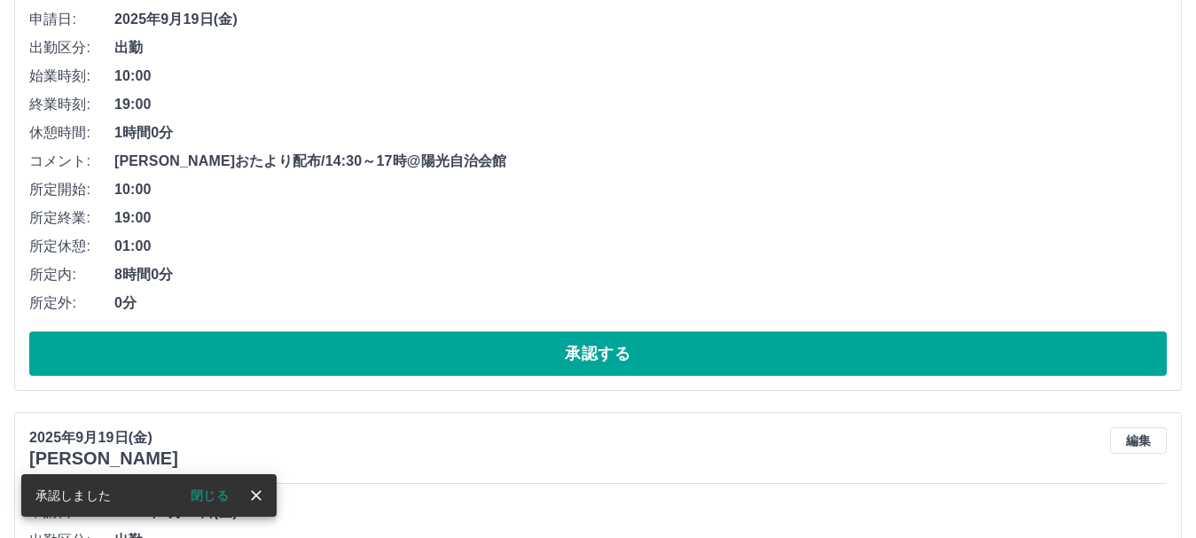
scroll to position [2502, 0]
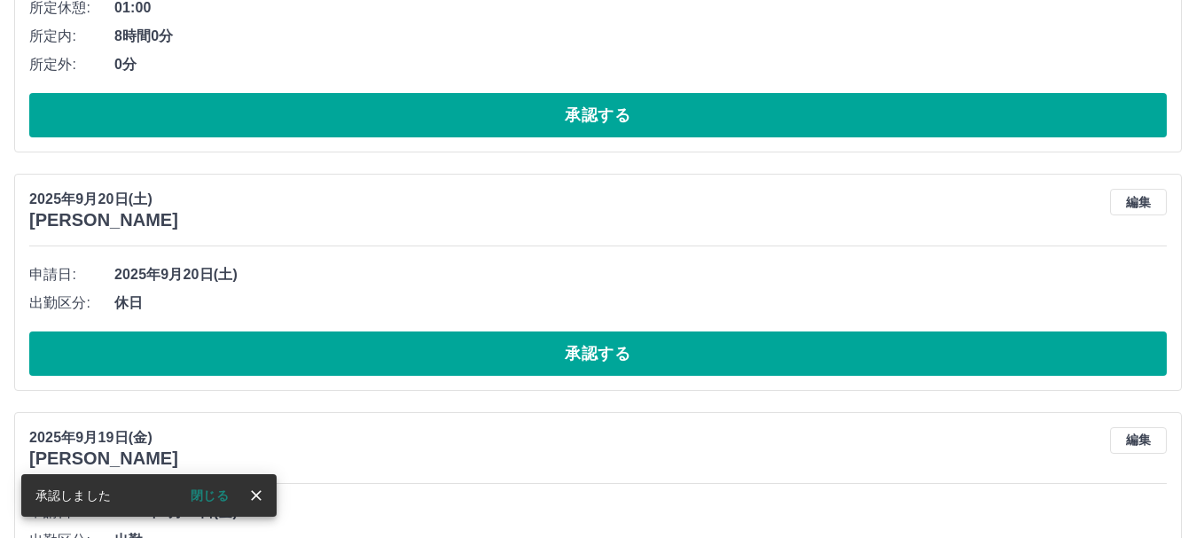
click at [253, 492] on icon "close" at bounding box center [256, 495] width 11 height 11
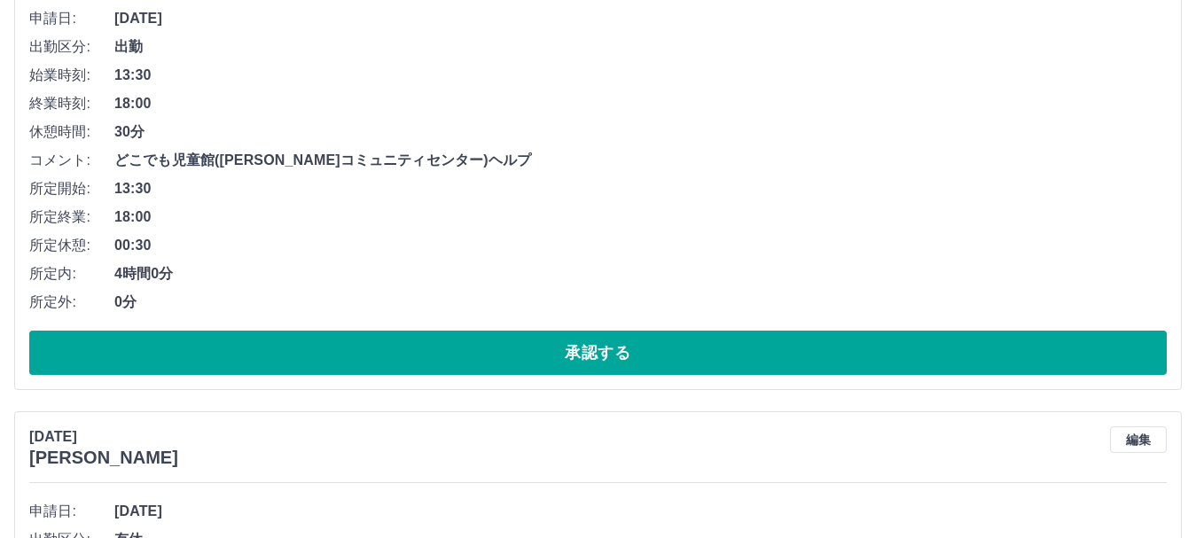
scroll to position [5960, 0]
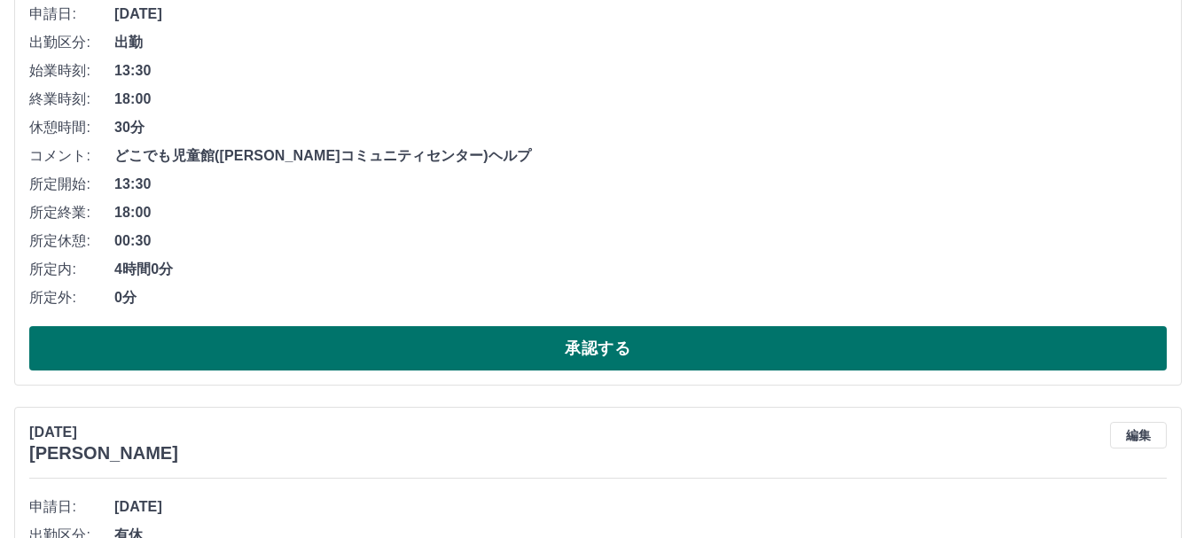
click at [542, 350] on button "承認する" at bounding box center [598, 348] width 1138 height 44
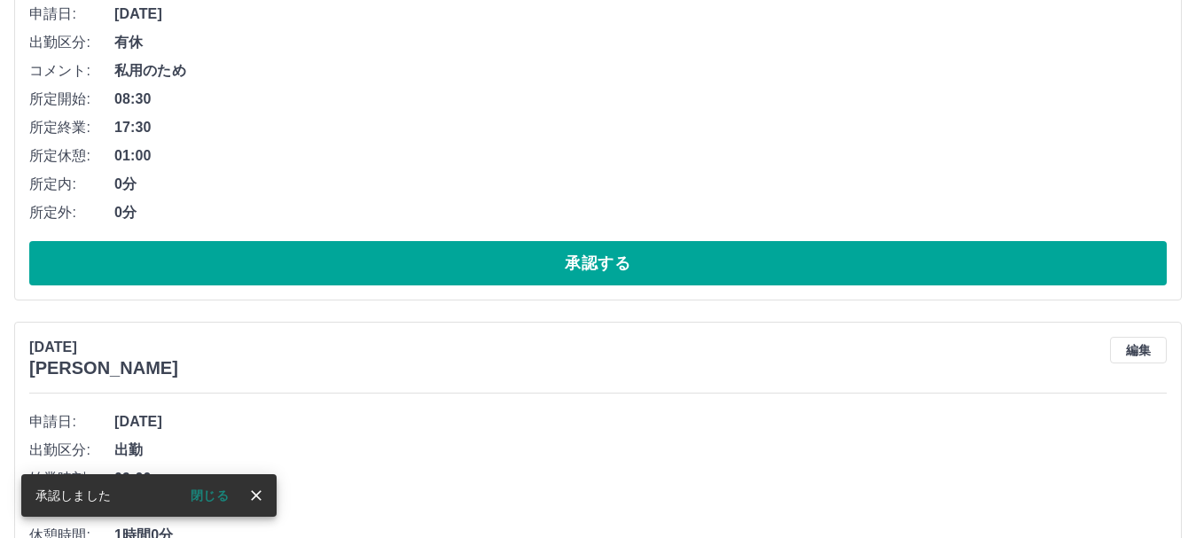
scroll to position [5467, 0]
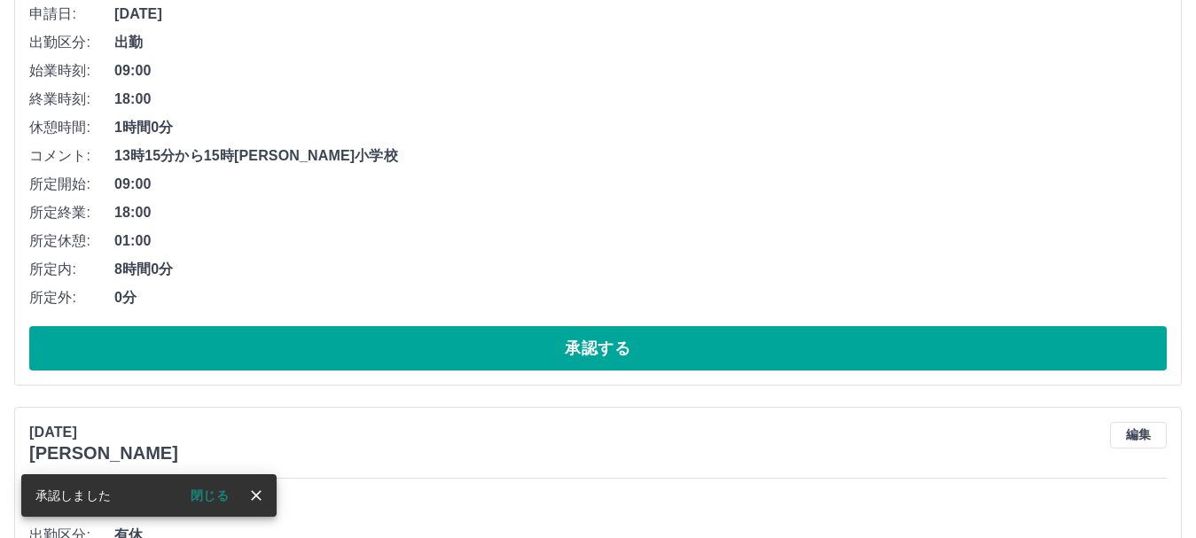
click at [257, 490] on icon "close" at bounding box center [256, 496] width 18 height 18
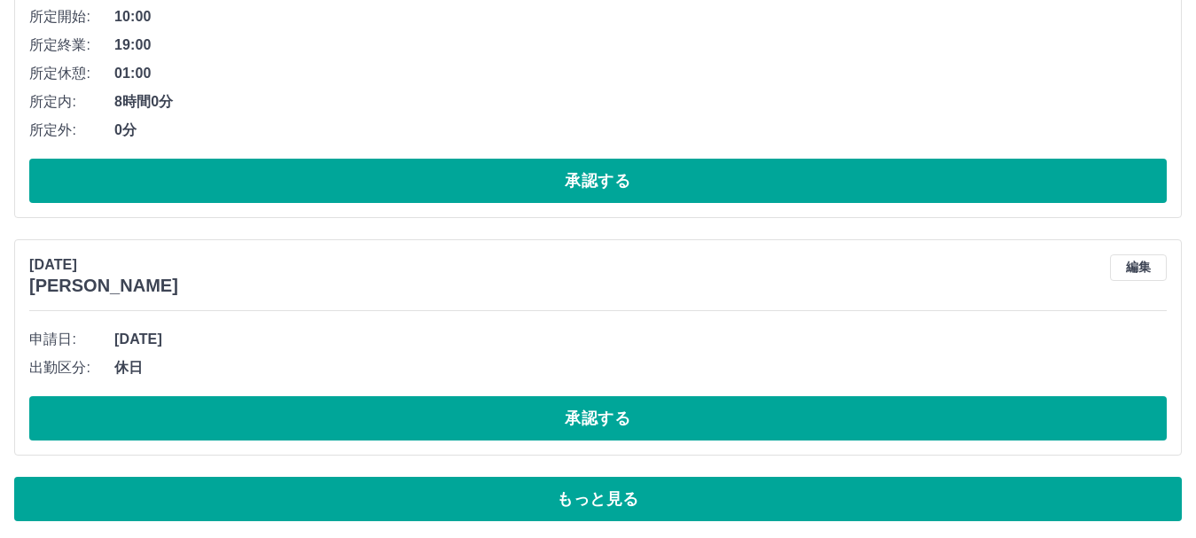
scroll to position [10455, 0]
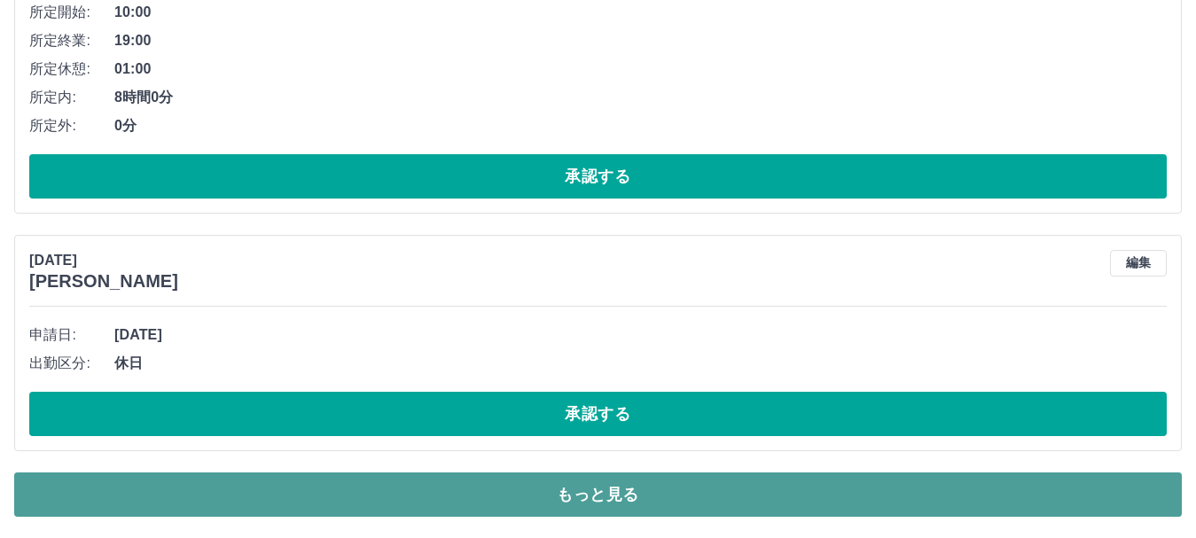
click at [601, 494] on button "もっと見る" at bounding box center [598, 495] width 1168 height 44
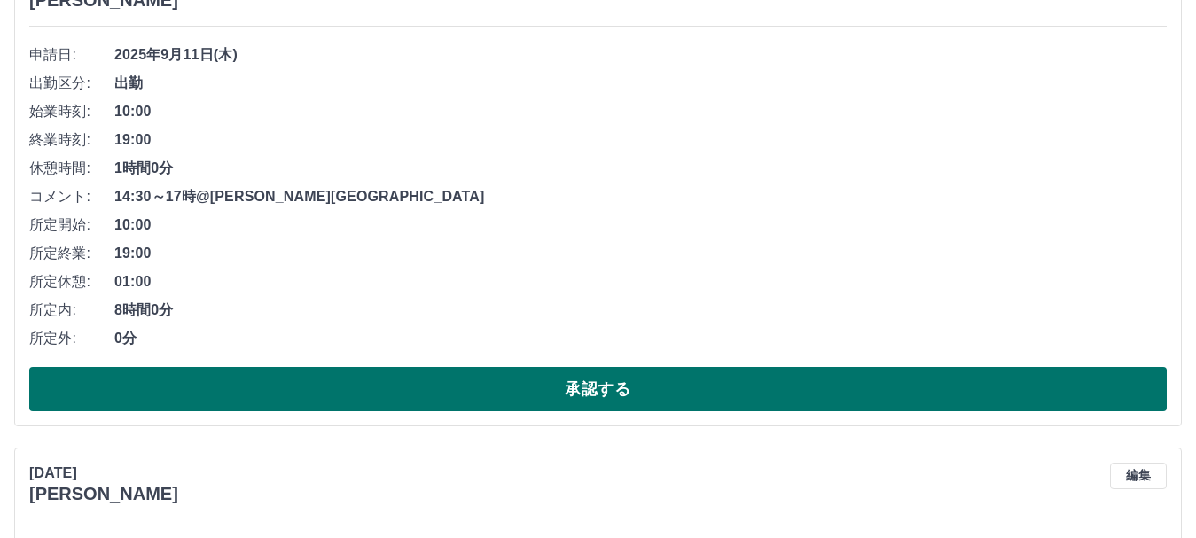
scroll to position [10249, 0]
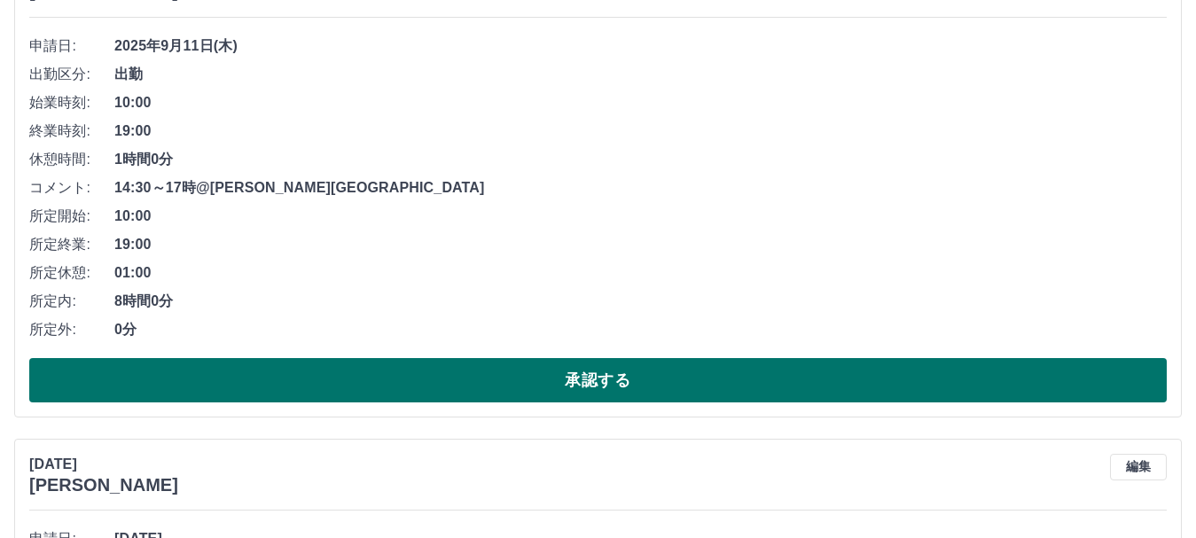
click at [539, 378] on button "承認する" at bounding box center [598, 380] width 1138 height 44
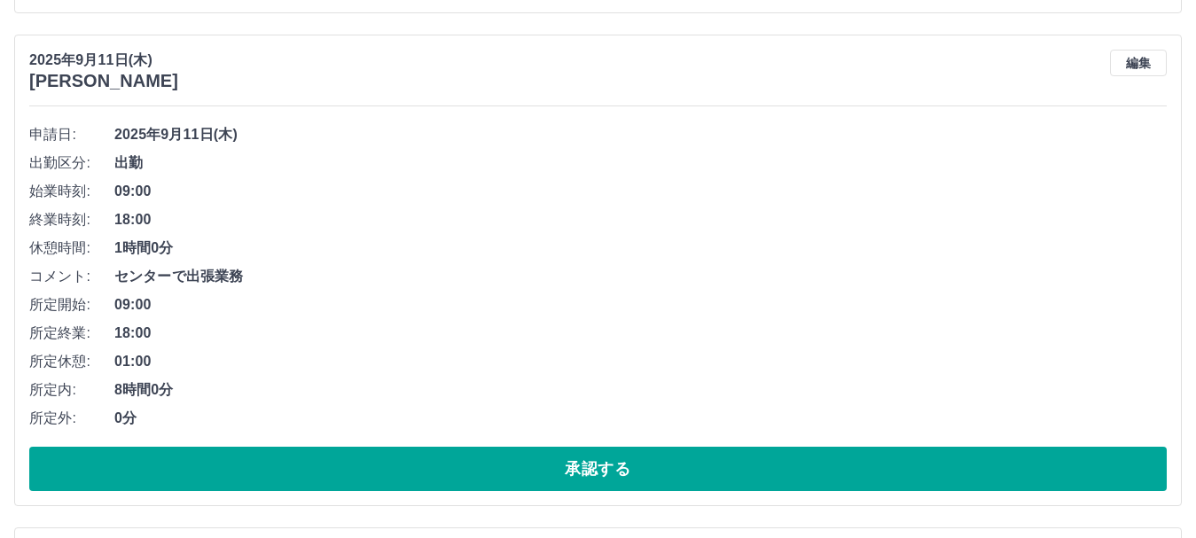
scroll to position [9755, 0]
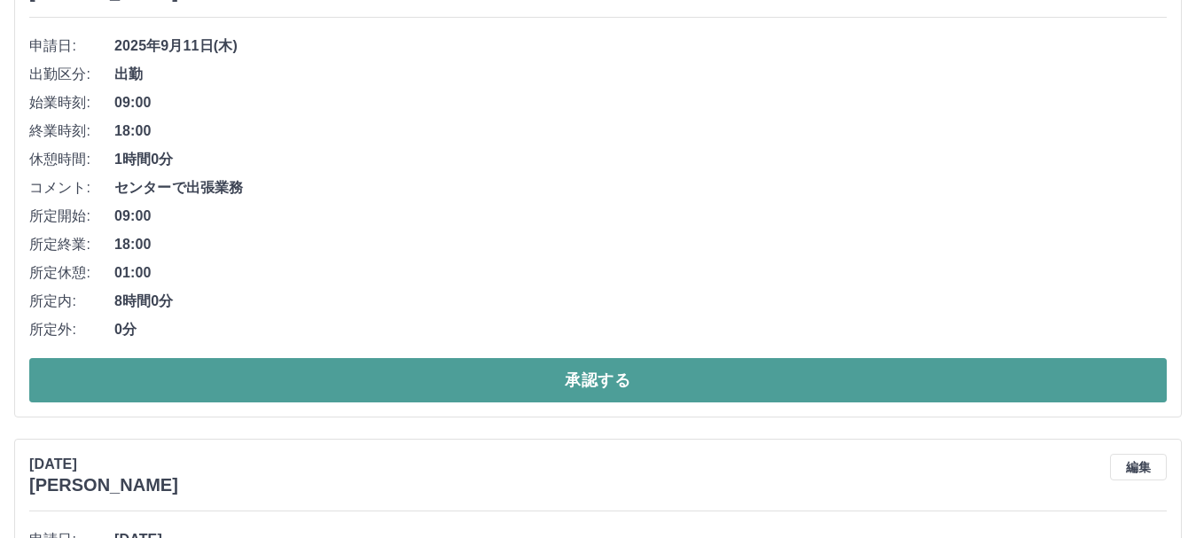
click at [587, 375] on button "承認する" at bounding box center [598, 380] width 1138 height 44
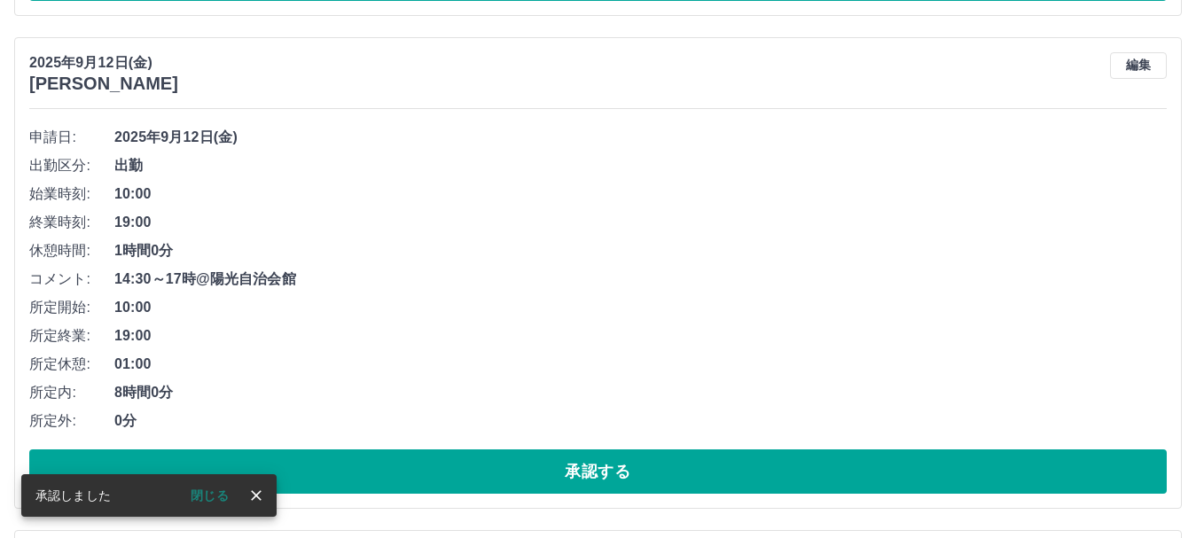
scroll to position [9173, 0]
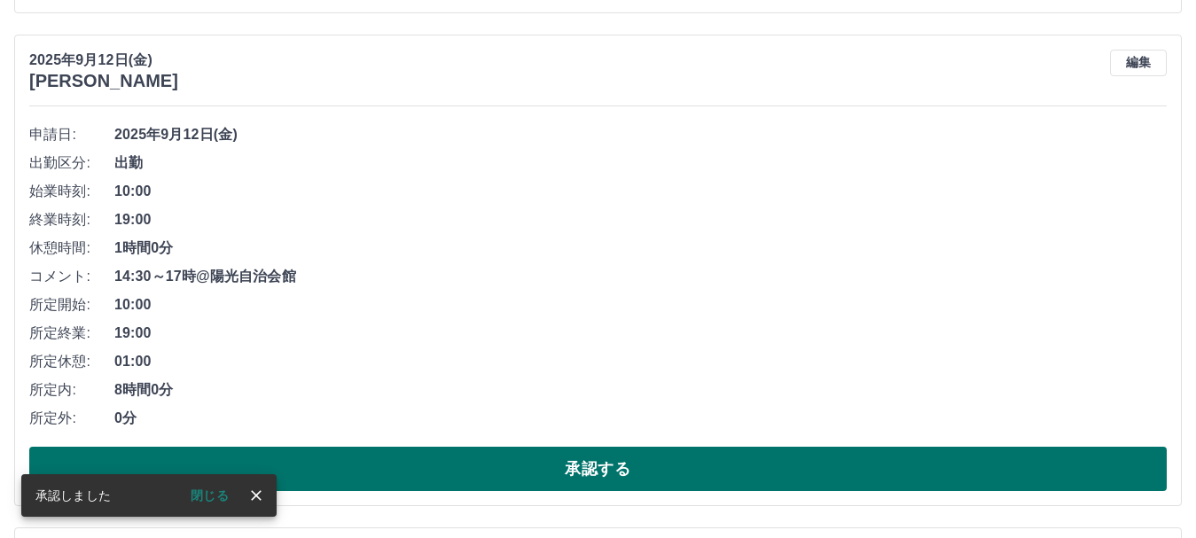
click at [579, 459] on button "承認する" at bounding box center [598, 469] width 1138 height 44
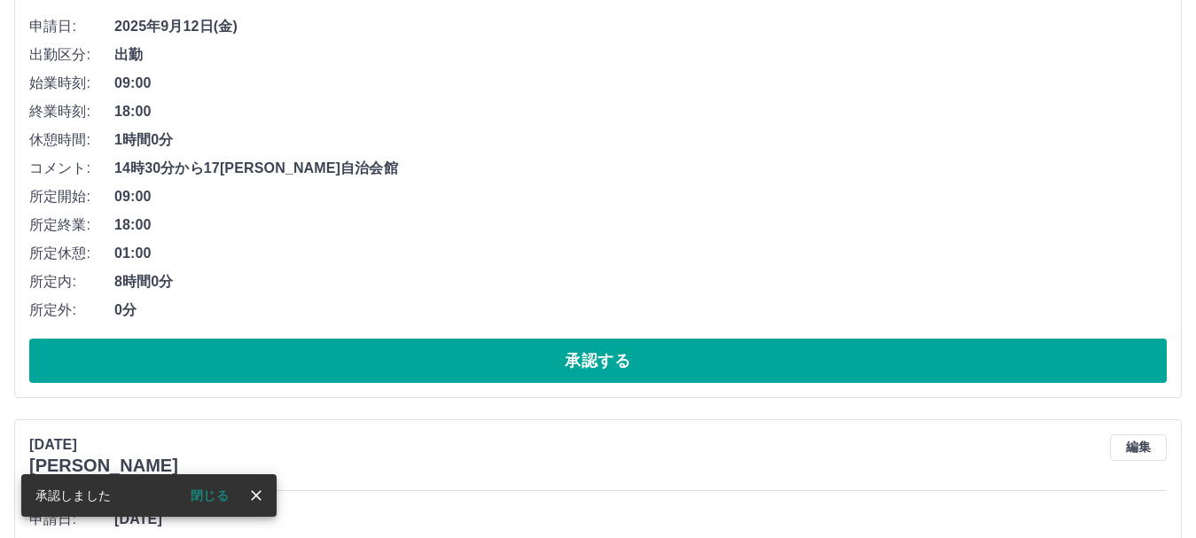
scroll to position [8819, 0]
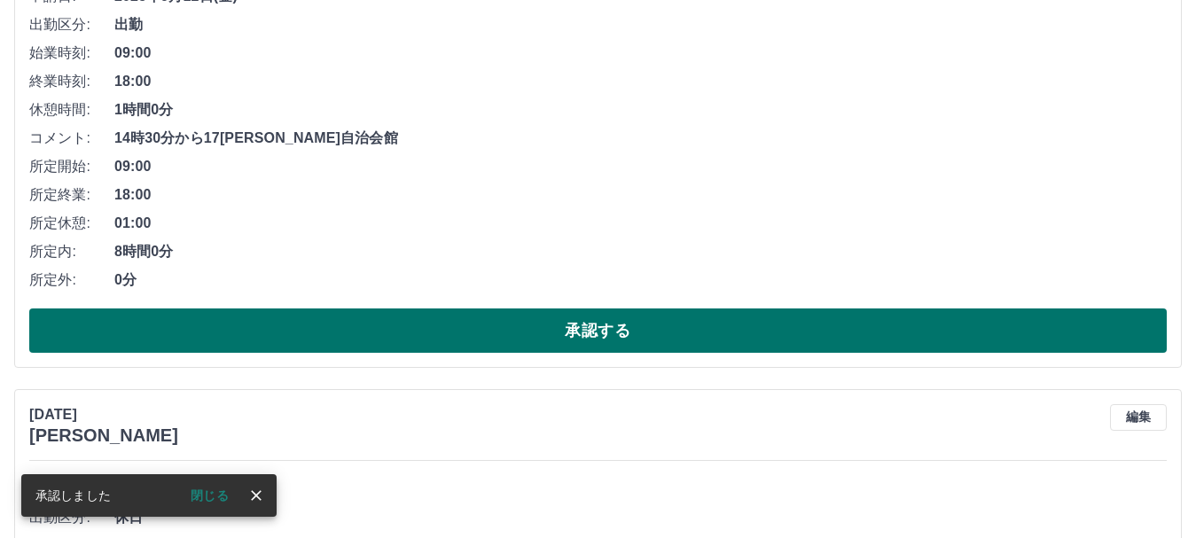
click at [596, 333] on button "承認する" at bounding box center [598, 331] width 1138 height 44
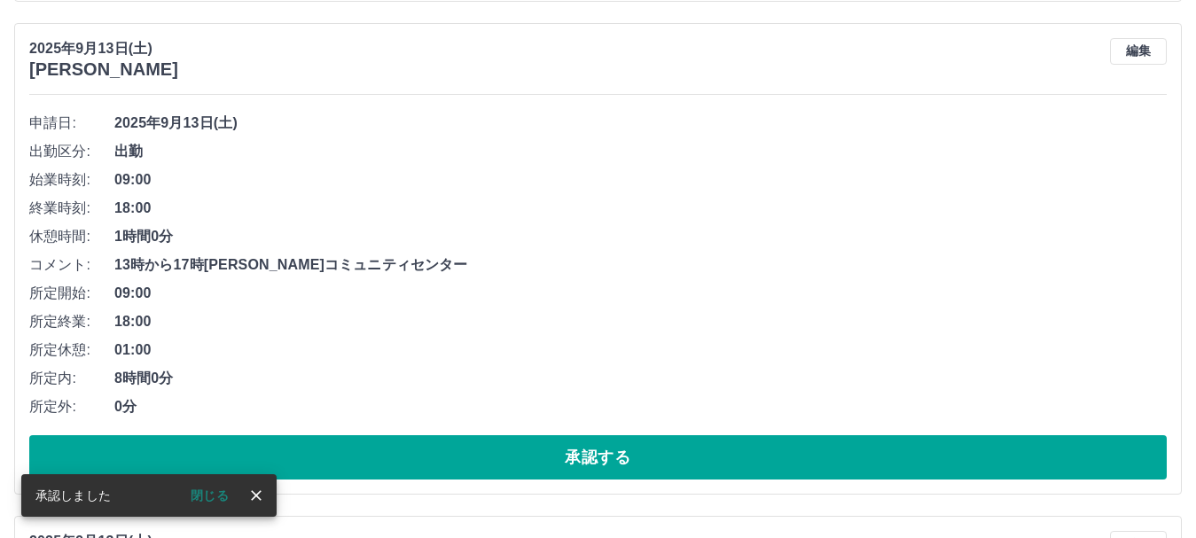
scroll to position [7704, 0]
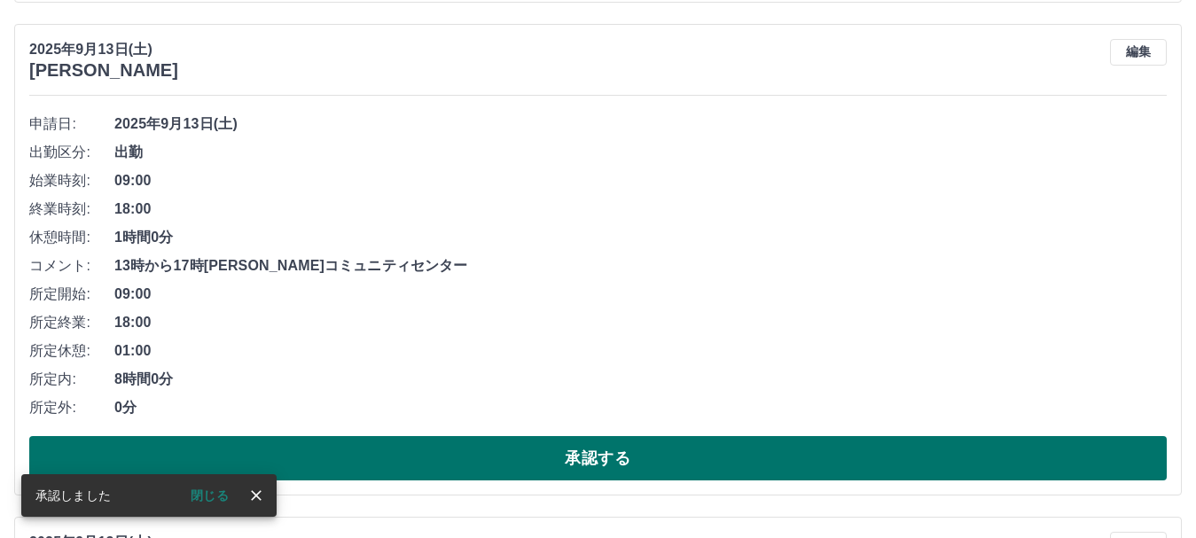
click at [579, 454] on button "承認する" at bounding box center [598, 458] width 1138 height 44
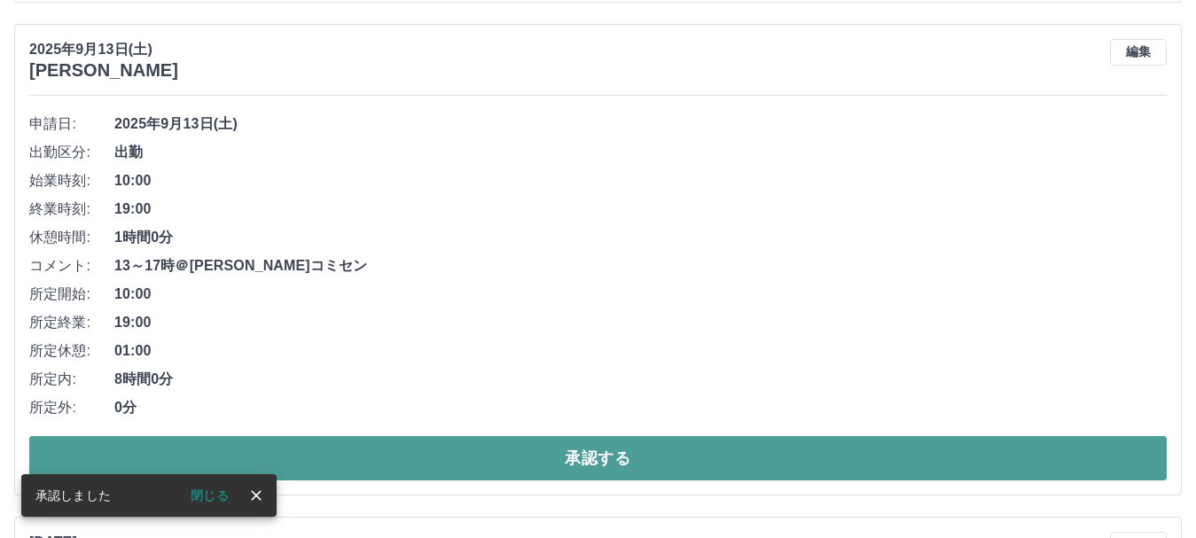
click at [587, 456] on button "承認する" at bounding box center [598, 458] width 1138 height 44
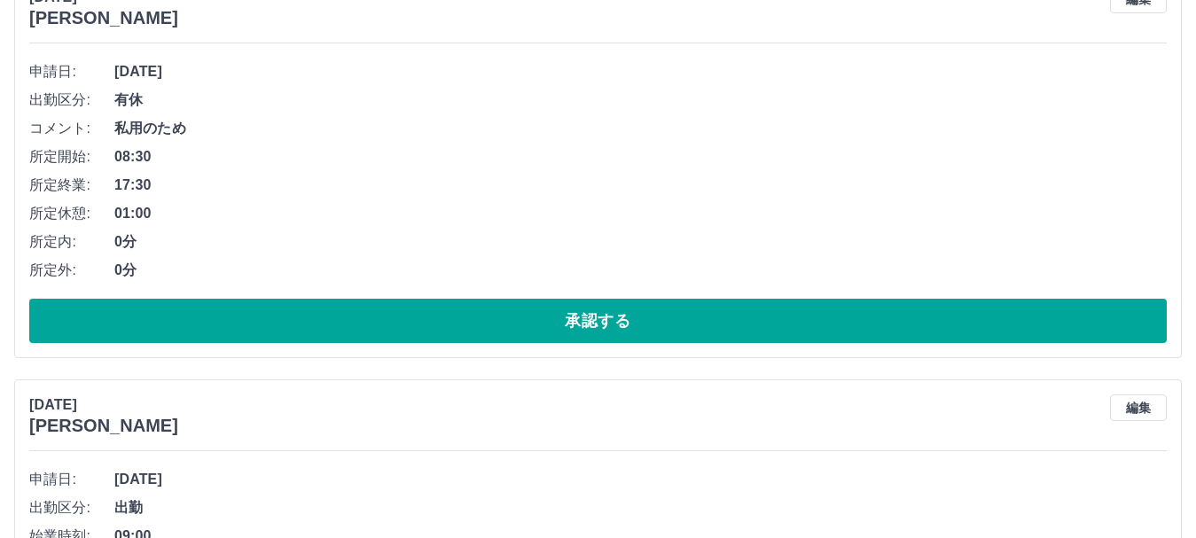
scroll to position [5930, 0]
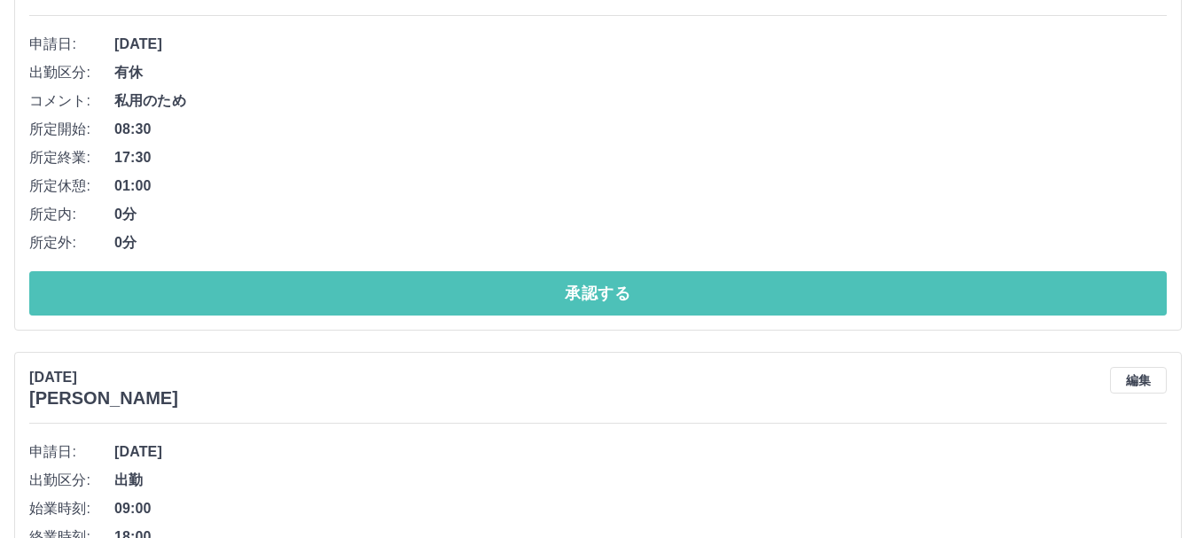
click at [623, 308] on button "承認する" at bounding box center [598, 293] width 1138 height 44
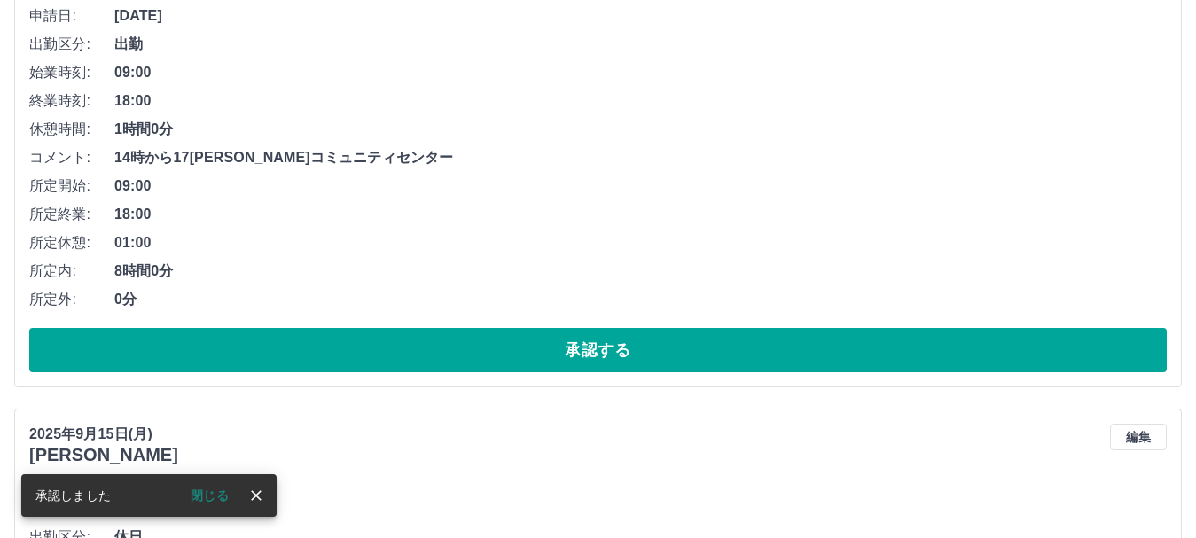
scroll to position [5966, 0]
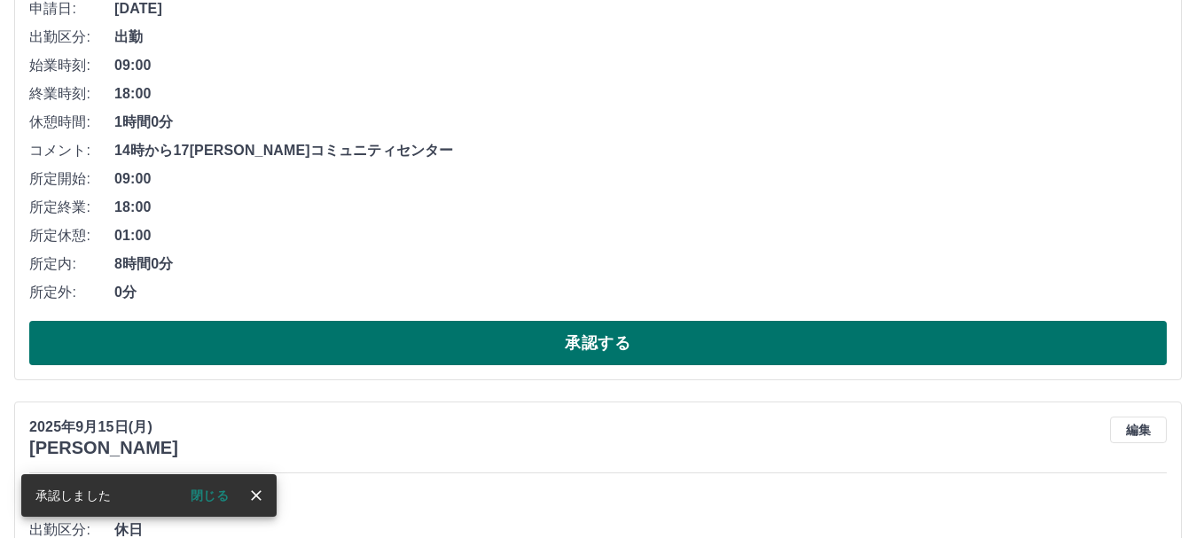
click at [596, 352] on button "承認する" at bounding box center [598, 343] width 1138 height 44
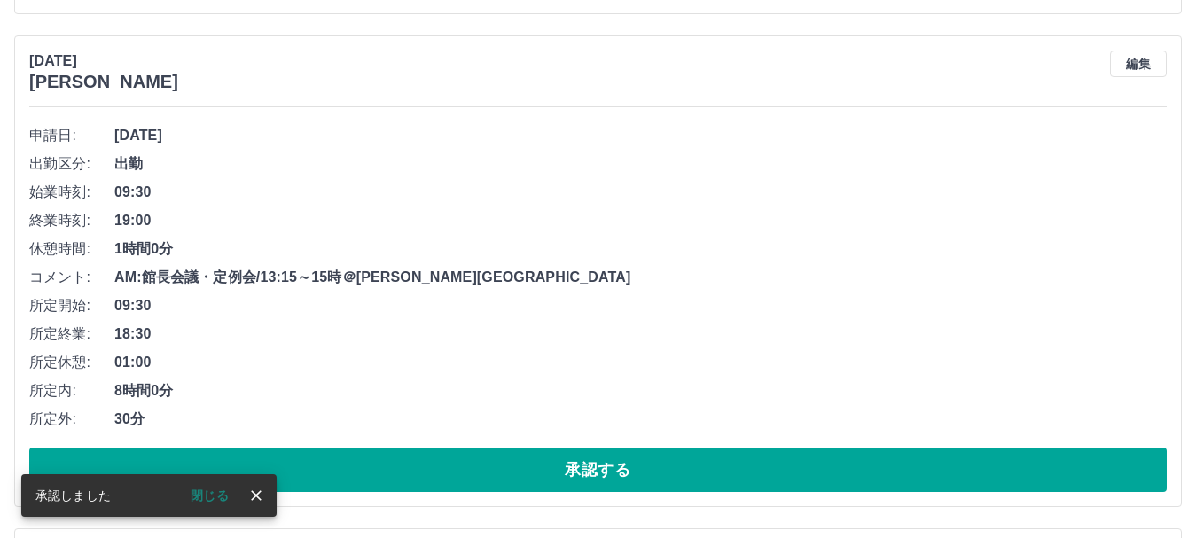
scroll to position [4940, 0]
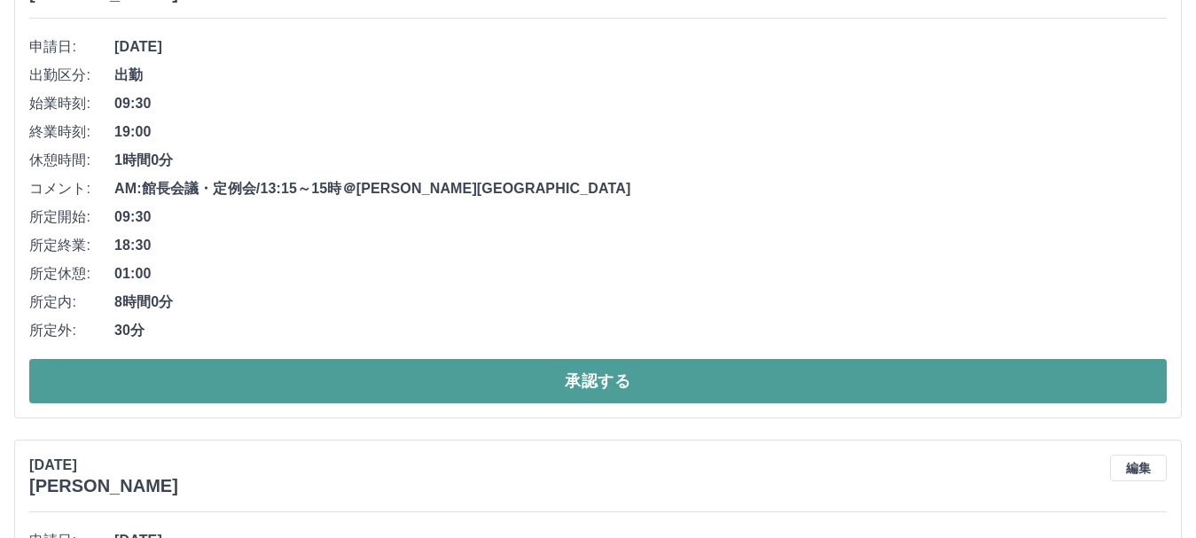
click at [542, 380] on button "承認する" at bounding box center [598, 381] width 1138 height 44
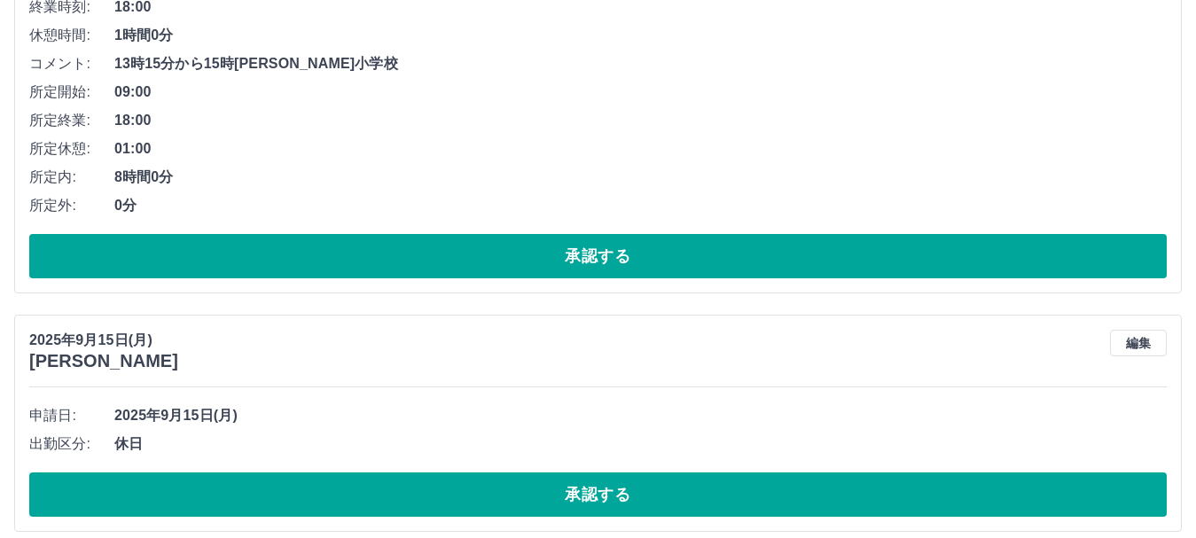
scroll to position [5068, 0]
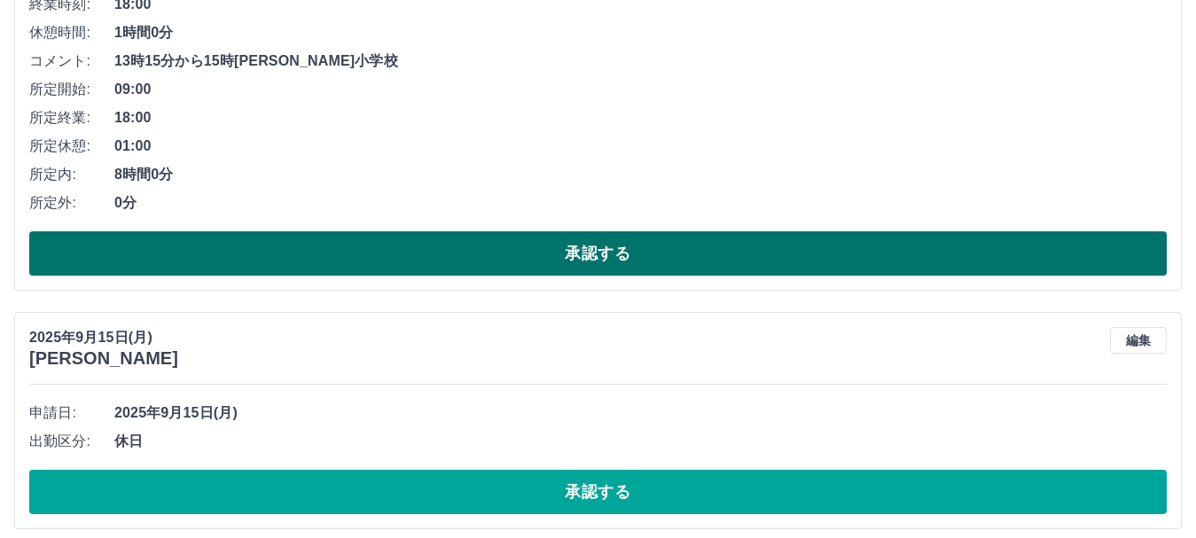
click at [553, 261] on button "承認する" at bounding box center [598, 253] width 1138 height 44
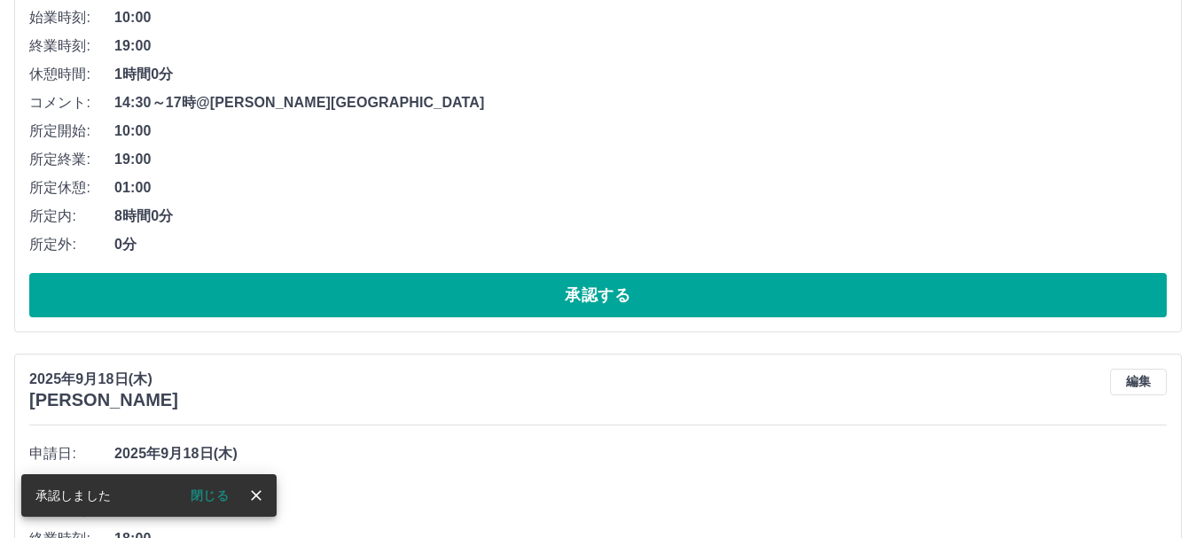
scroll to position [4043, 0]
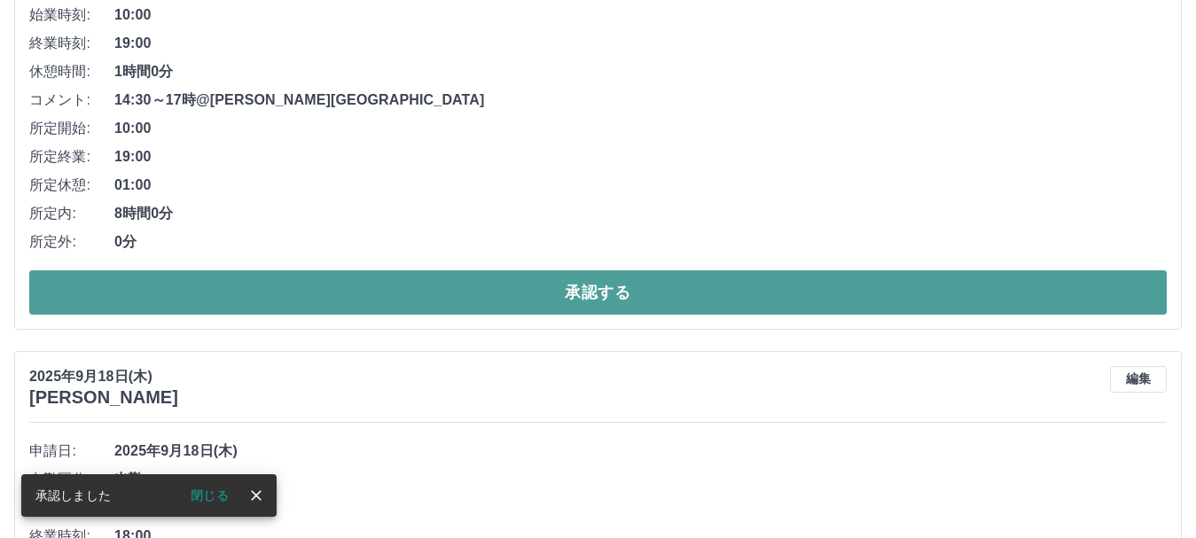
click at [553, 287] on button "承認する" at bounding box center [598, 292] width 1138 height 44
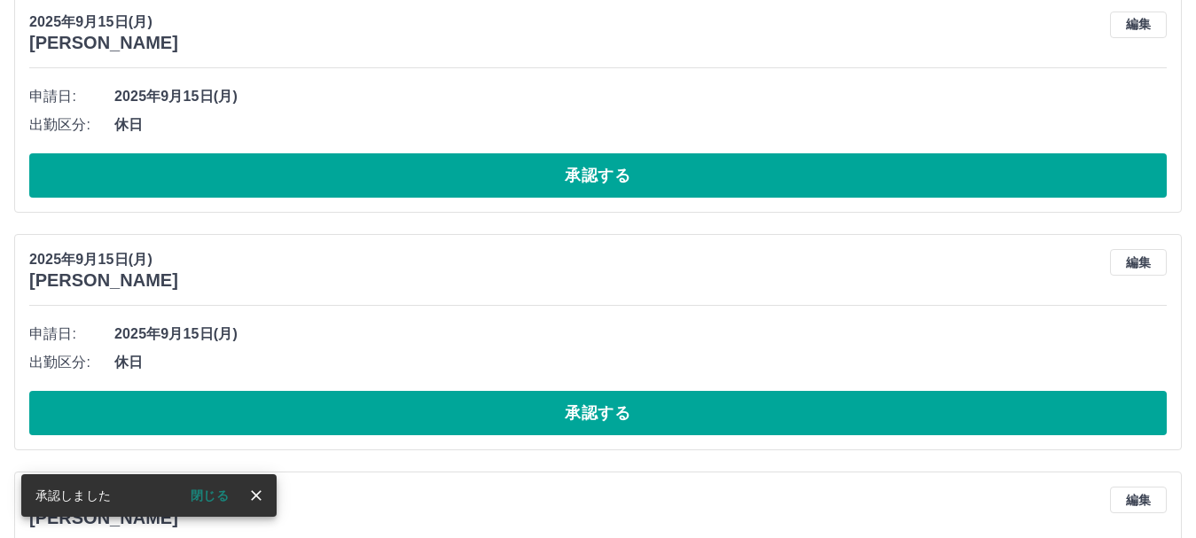
scroll to position [3904, 0]
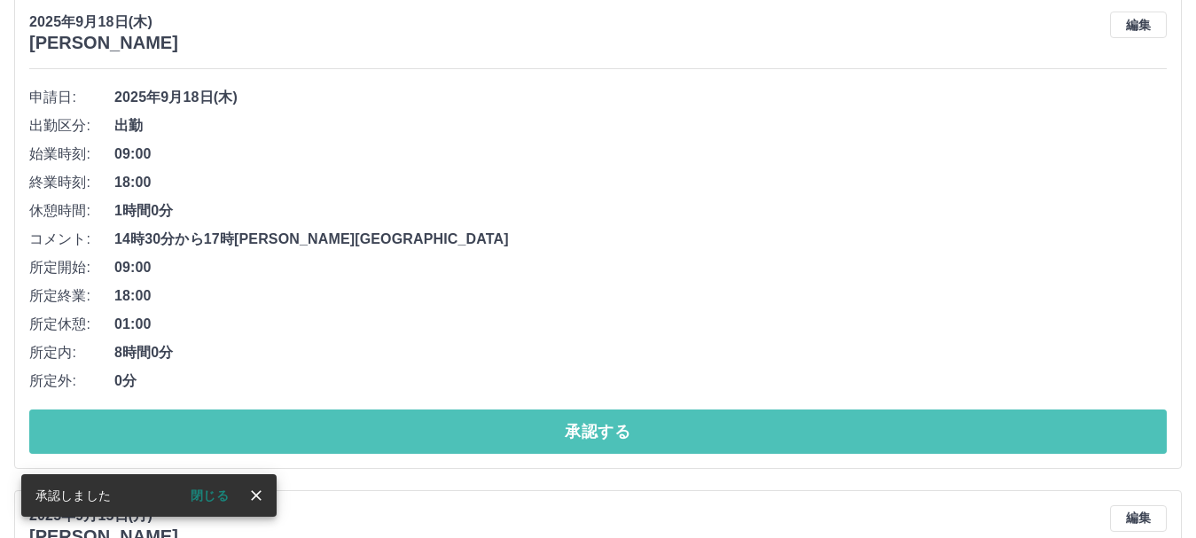
click at [550, 430] on button "承認する" at bounding box center [598, 432] width 1138 height 44
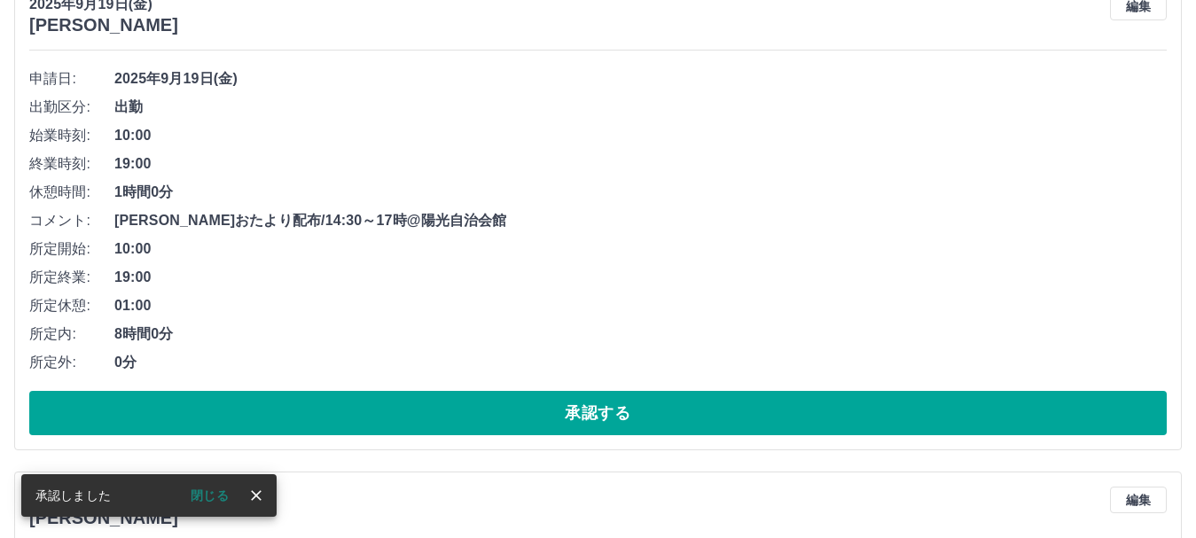
scroll to position [2966, 0]
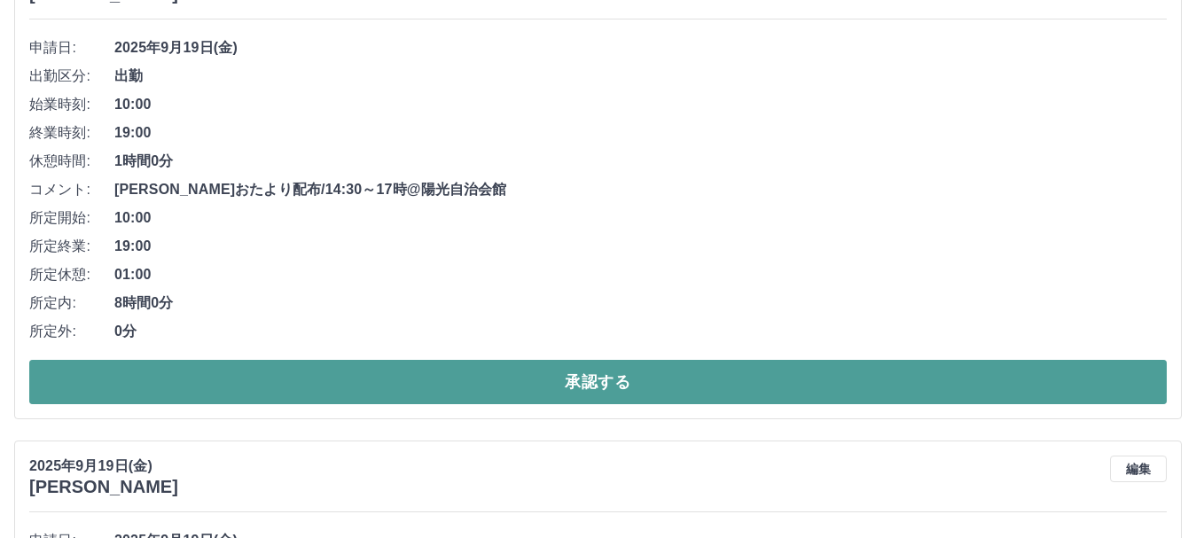
click at [585, 389] on button "承認する" at bounding box center [598, 382] width 1138 height 44
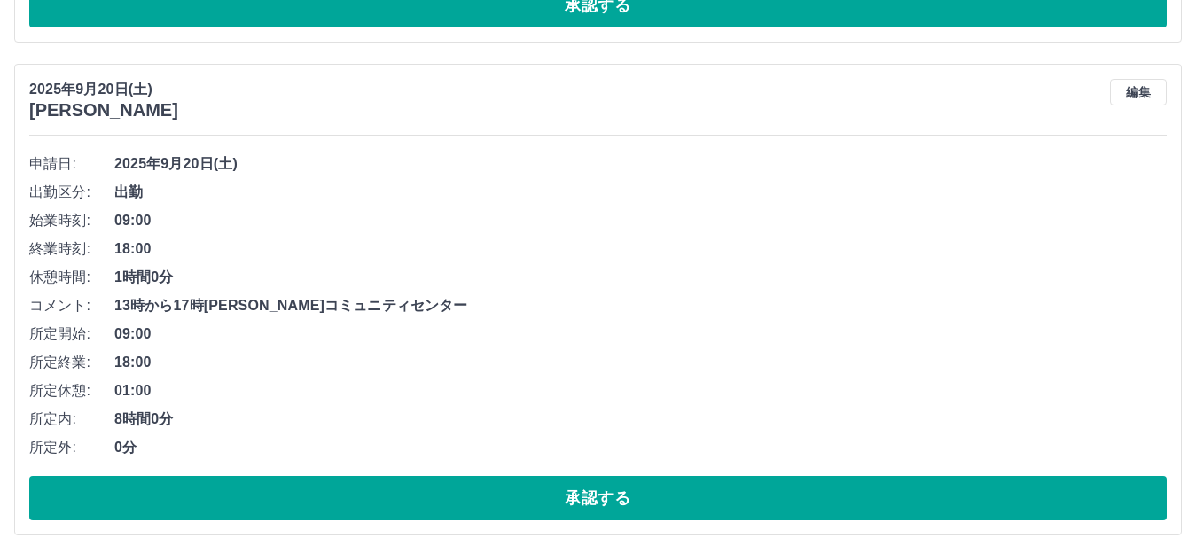
scroll to position [2207, 0]
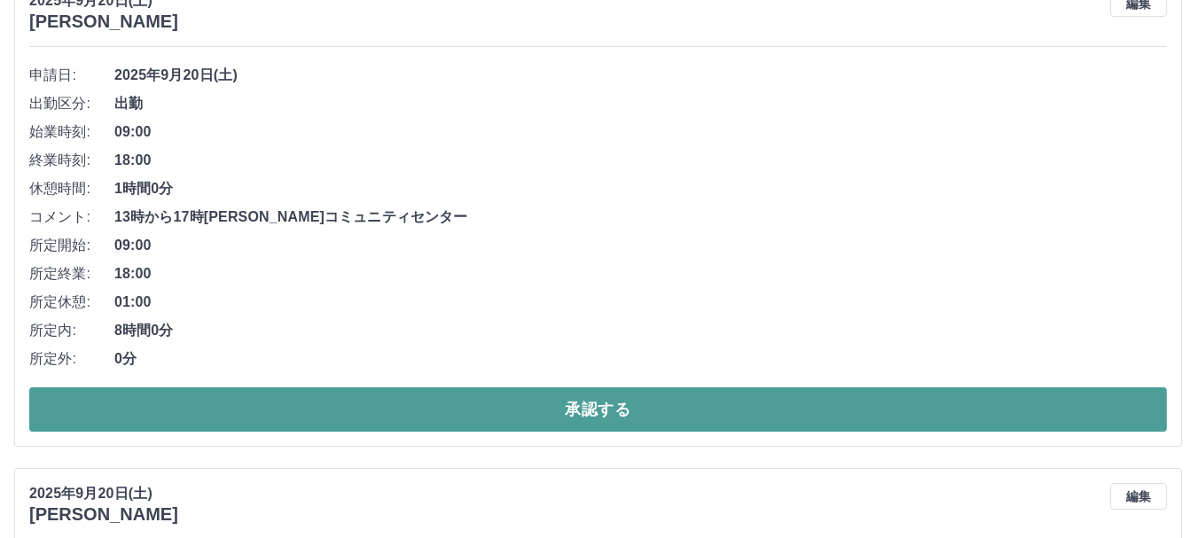
click at [523, 413] on button "承認する" at bounding box center [598, 410] width 1138 height 44
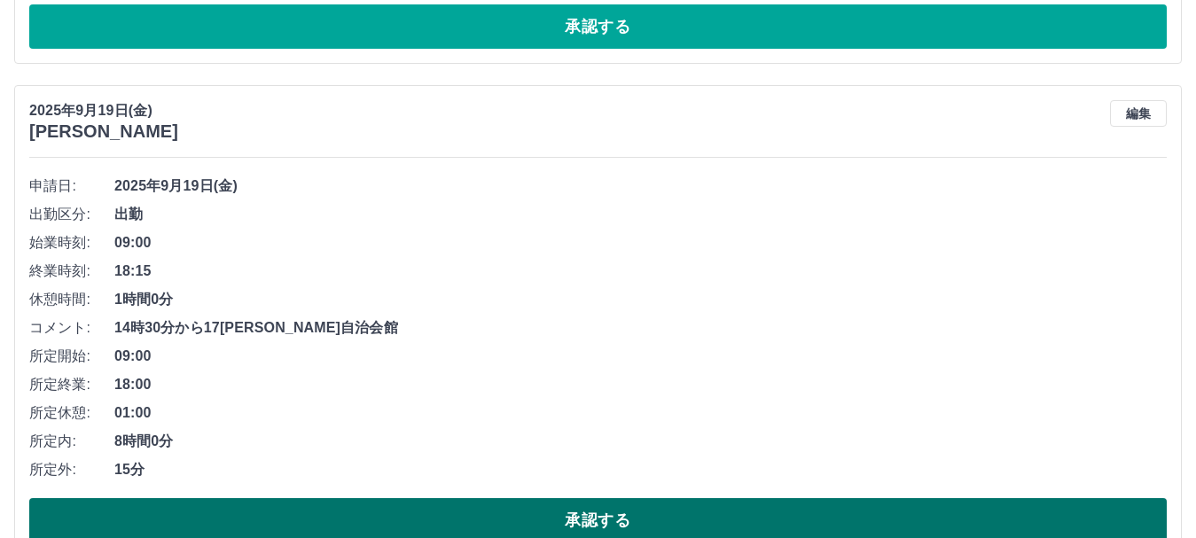
scroll to position [2424, 0]
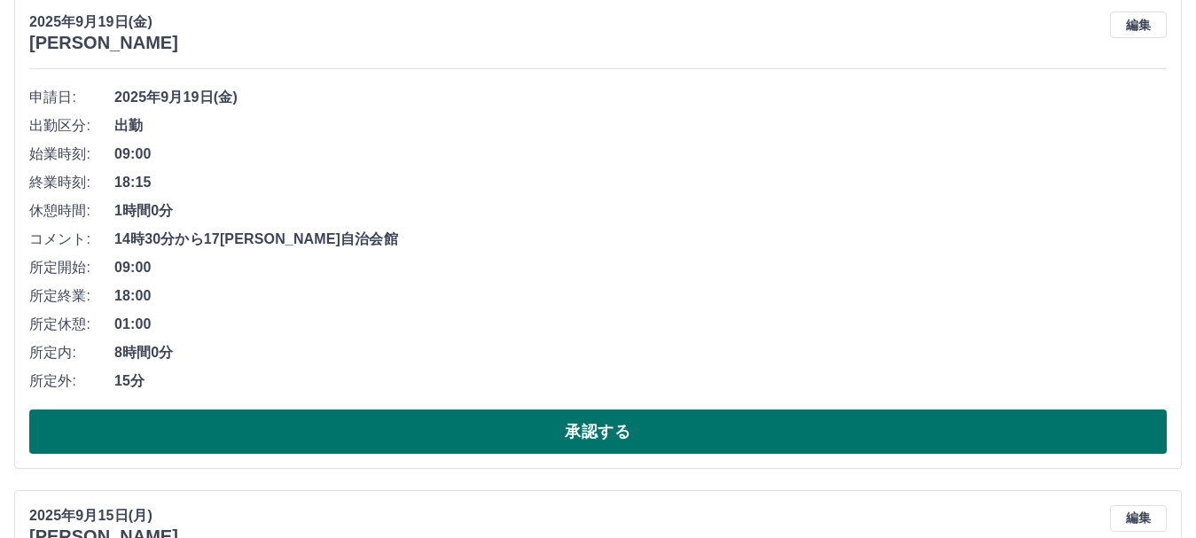
click at [534, 436] on button "承認する" at bounding box center [598, 432] width 1138 height 44
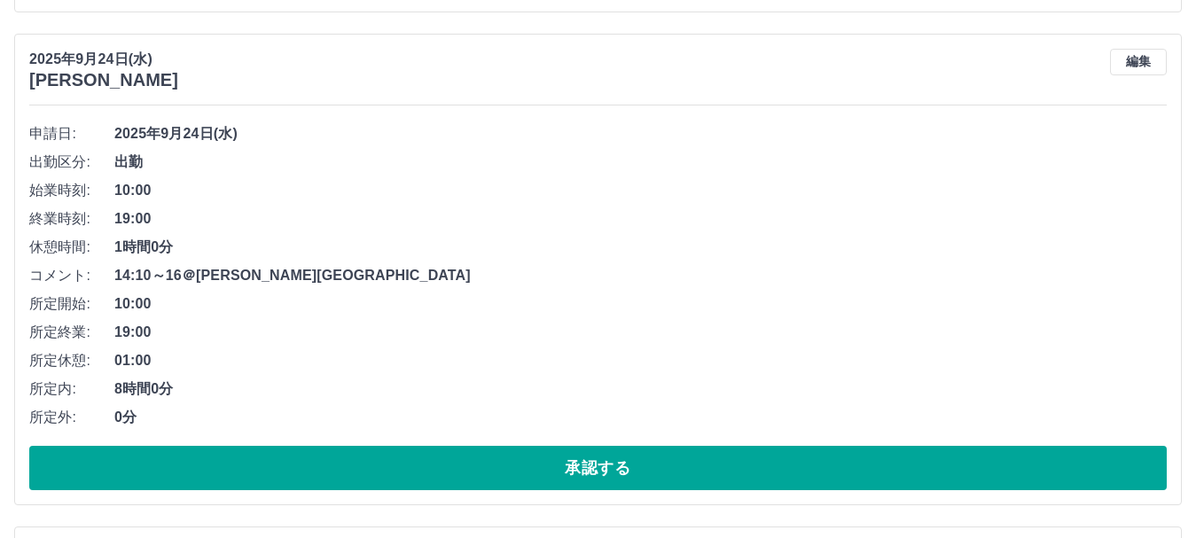
scroll to position [1664, 0]
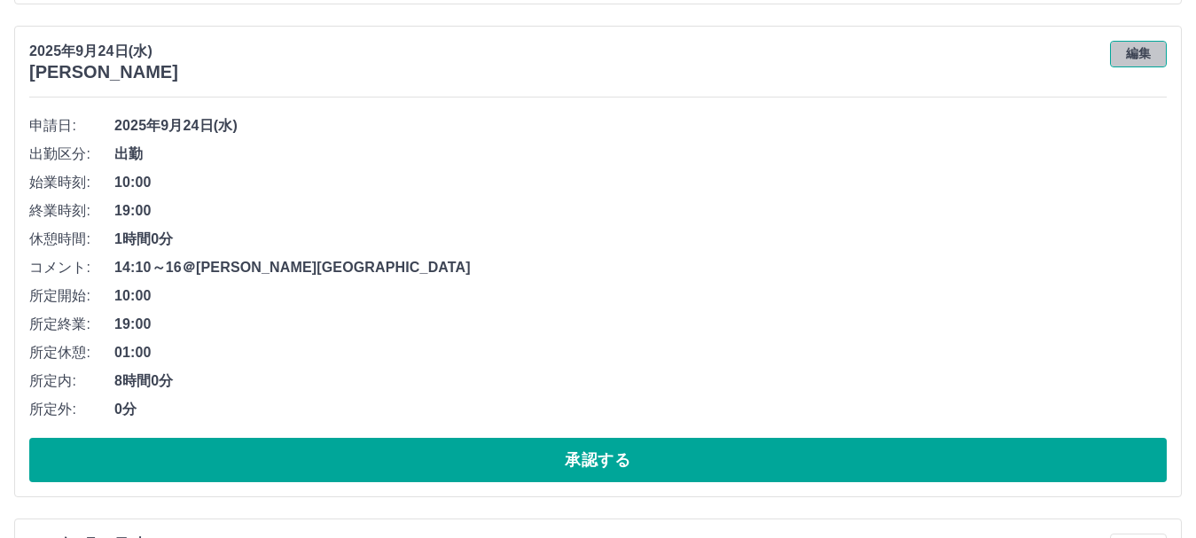
click at [1125, 54] on button "編集" at bounding box center [1138, 54] width 57 height 27
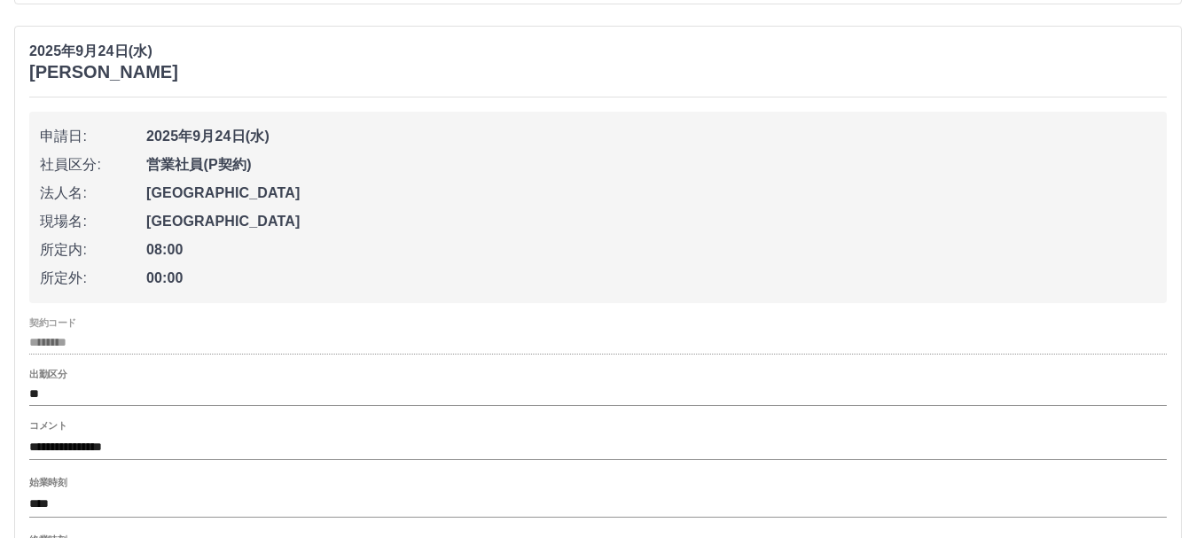
click at [63, 451] on input "**********" at bounding box center [598, 448] width 1138 height 26
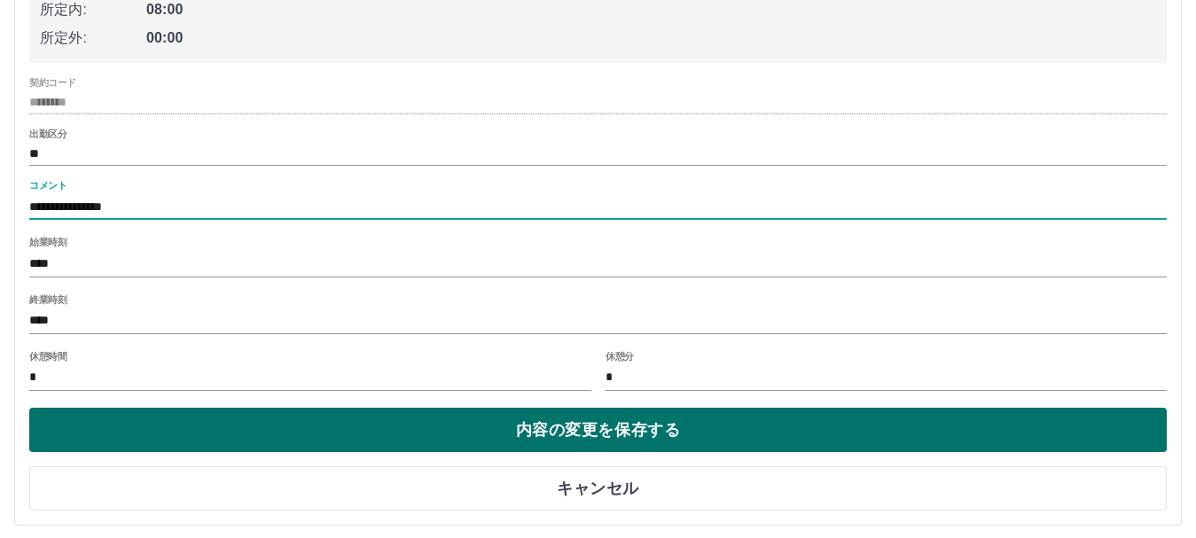
scroll to position [2018, 0]
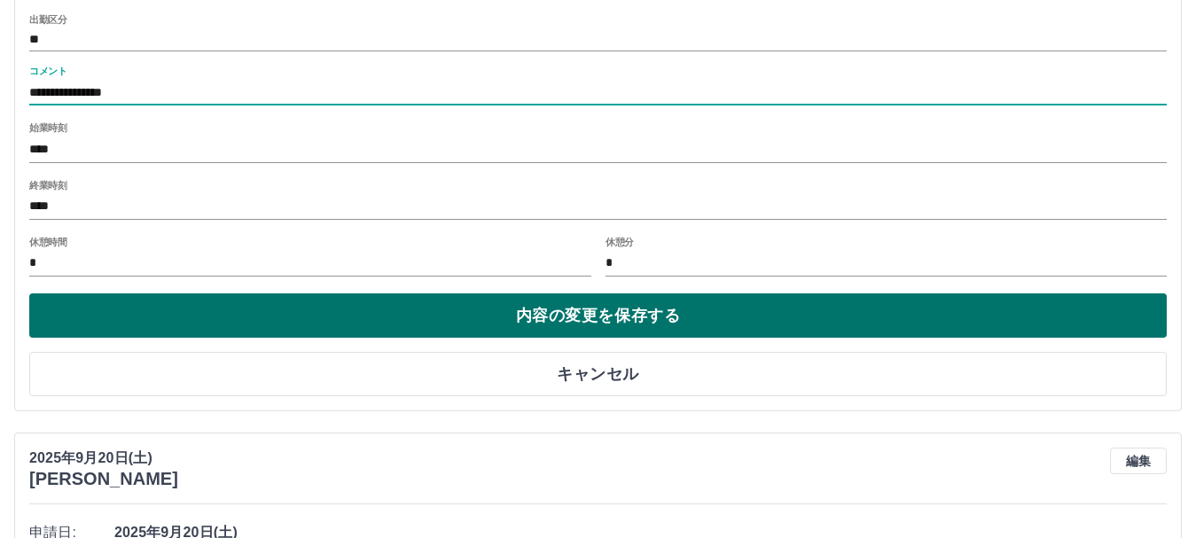
type input "**********"
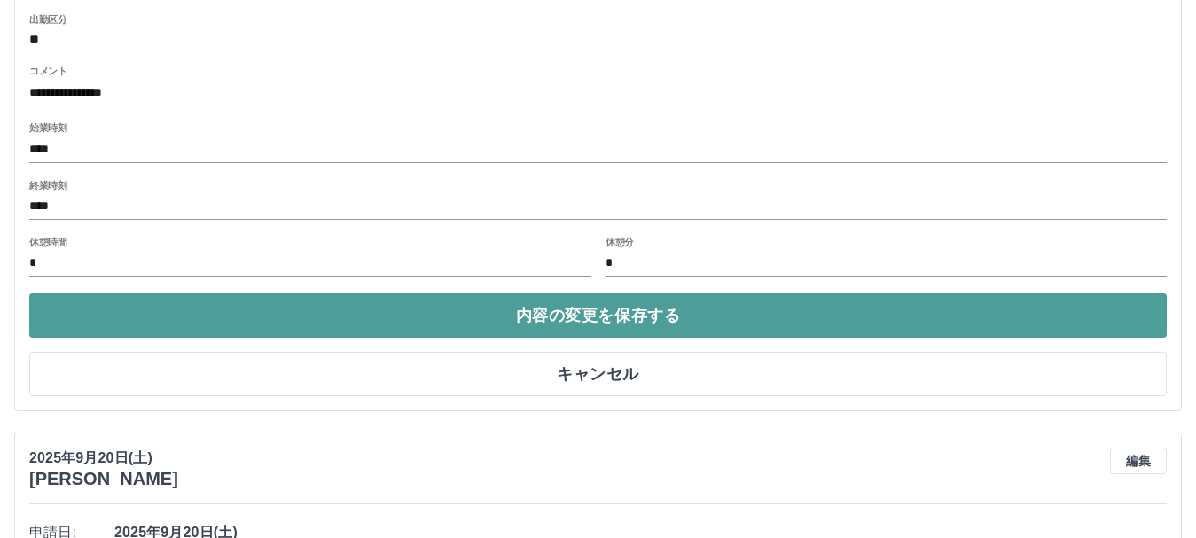
click at [628, 314] on button "内容の変更を保存する" at bounding box center [598, 316] width 1138 height 44
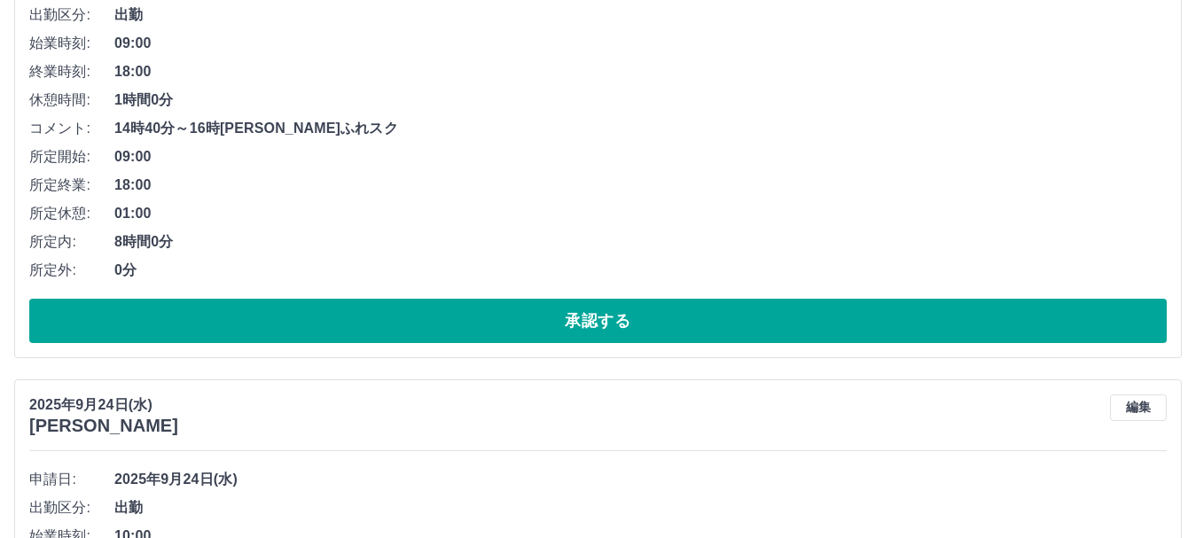
scroll to position [1309, 0]
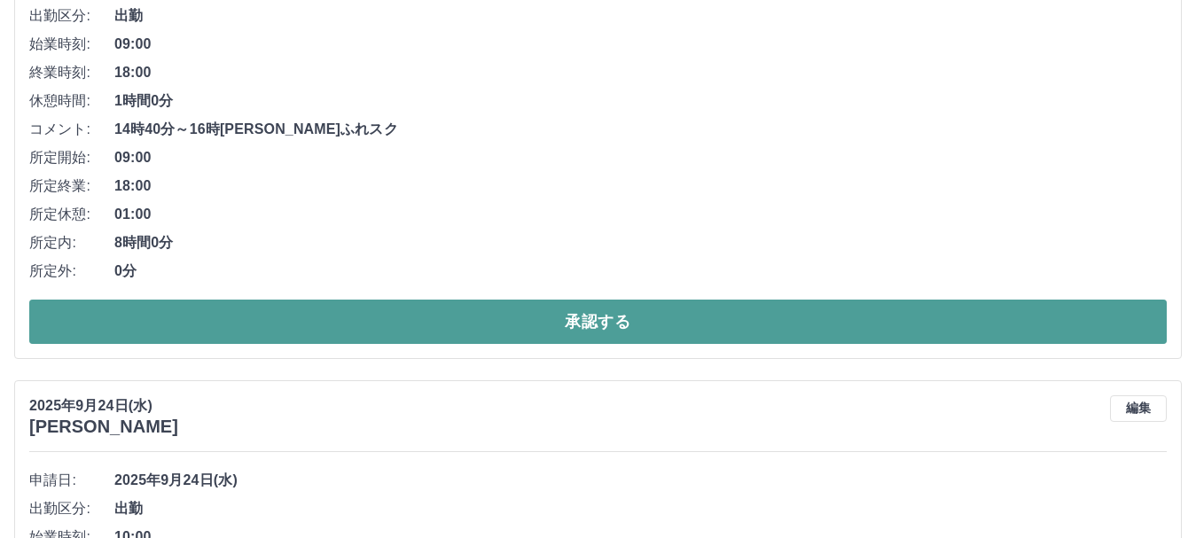
click at [514, 317] on button "承認する" at bounding box center [598, 322] width 1138 height 44
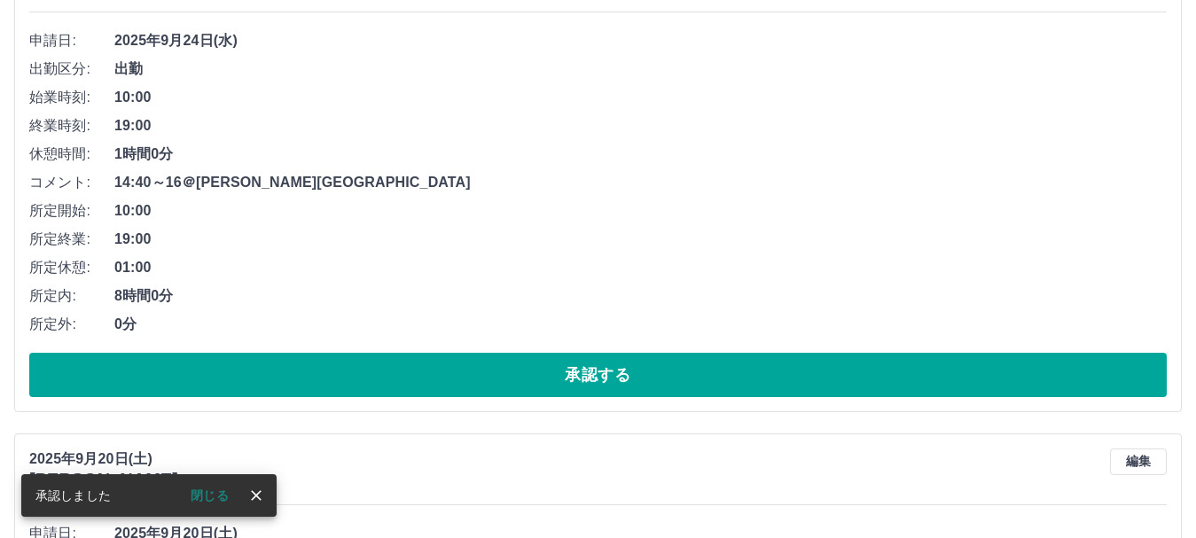
scroll to position [1258, 0]
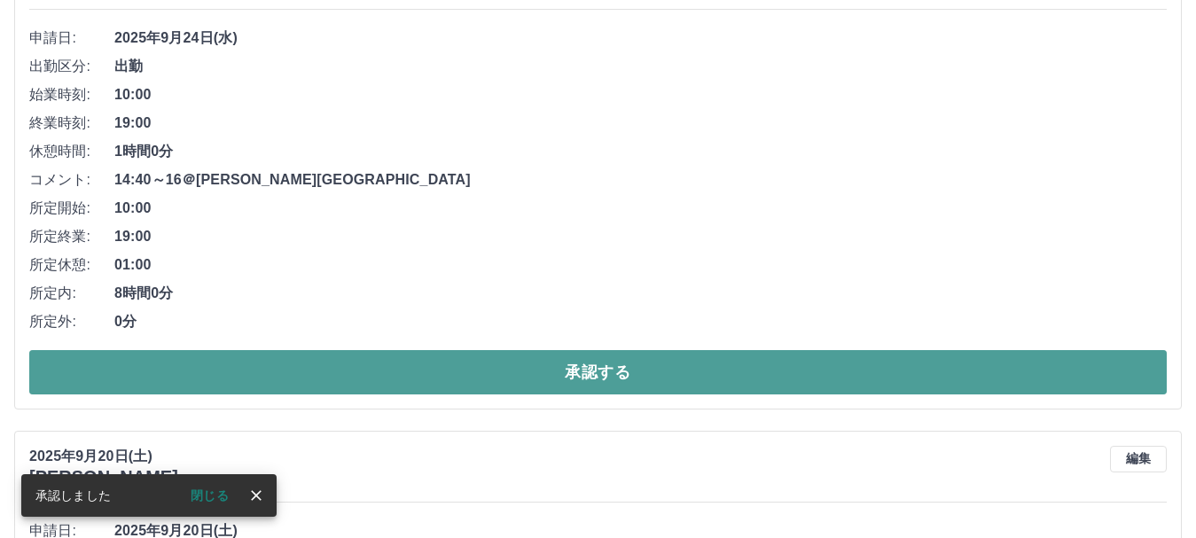
click at [565, 372] on button "承認する" at bounding box center [598, 372] width 1138 height 44
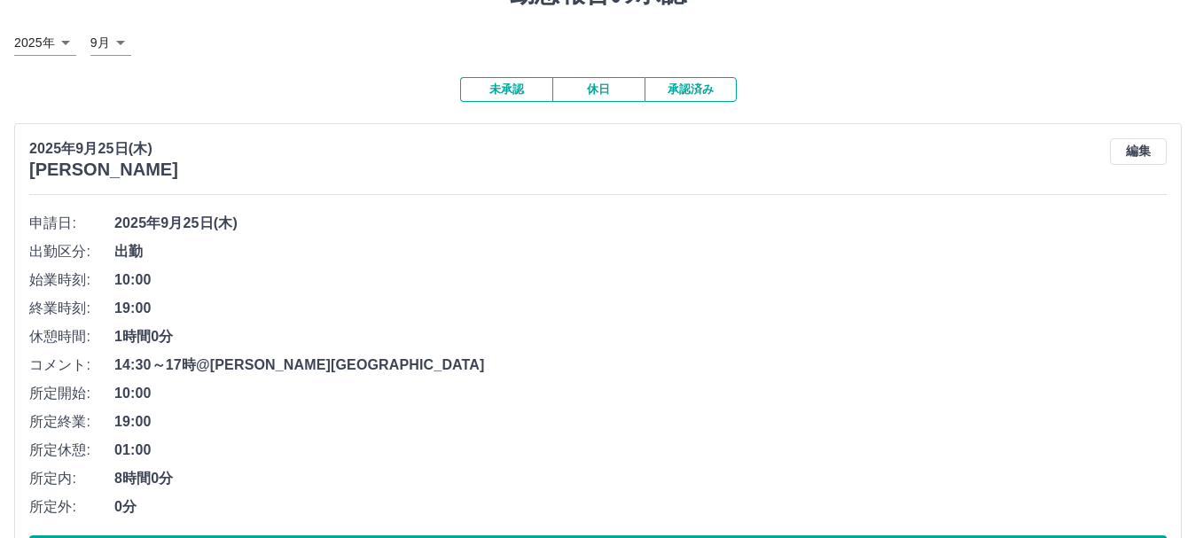
scroll to position [0, 0]
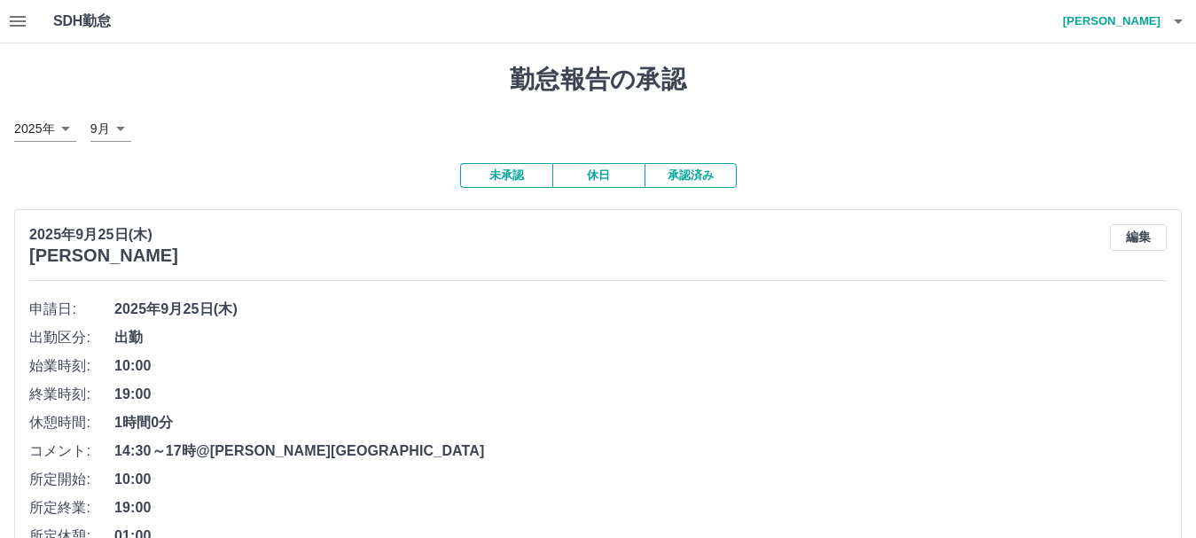
click at [698, 176] on button "承認済み" at bounding box center [691, 175] width 92 height 25
click at [25, 17] on icon "button" at bounding box center [18, 21] width 16 height 11
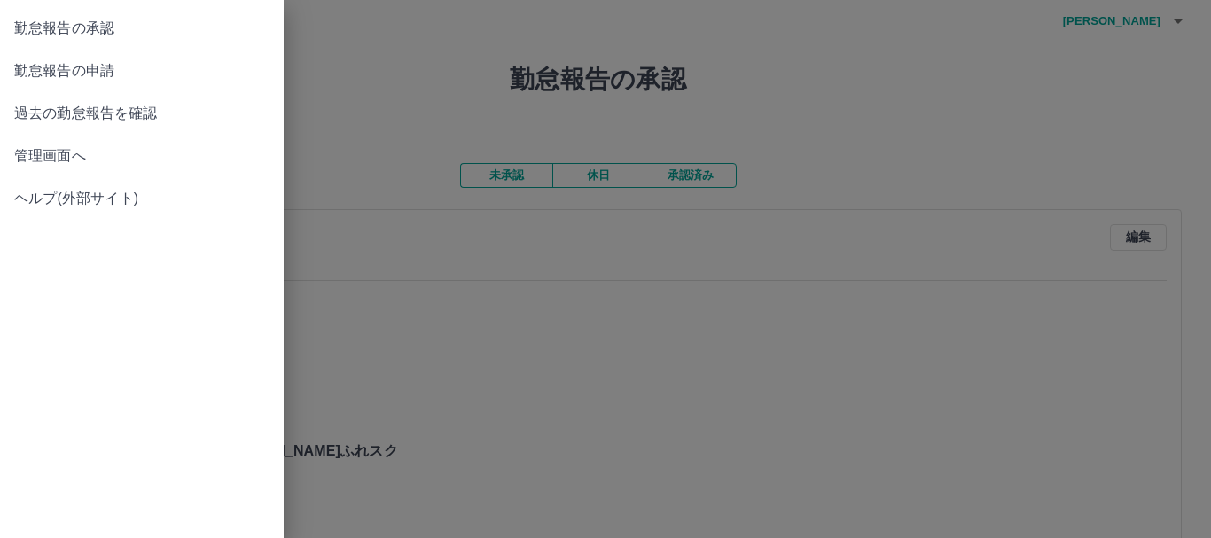
click at [61, 158] on span "管理画面へ" at bounding box center [141, 155] width 255 height 21
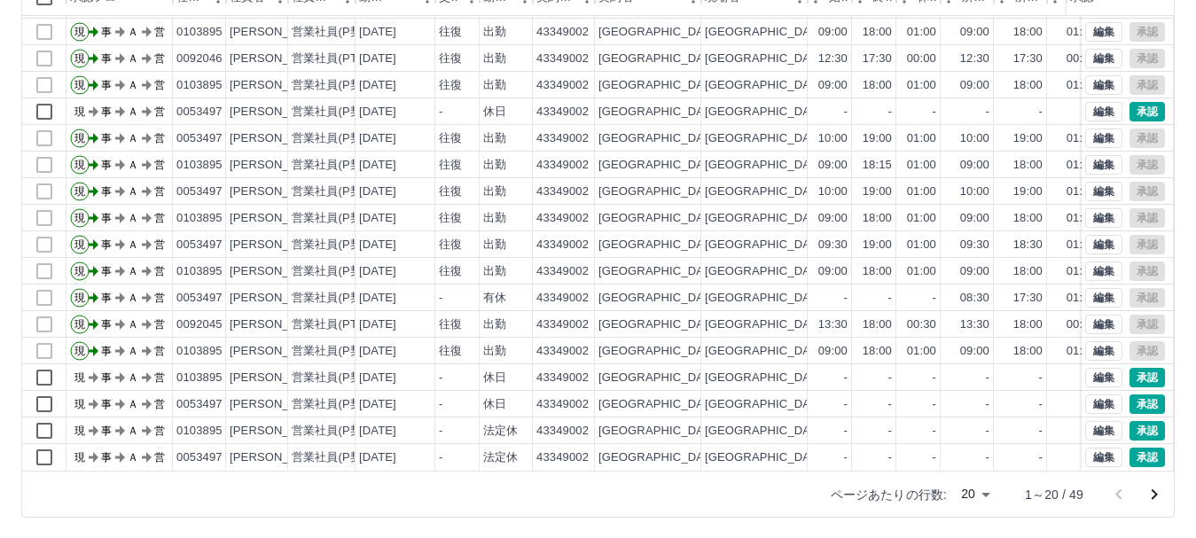
scroll to position [211, 0]
click at [1156, 492] on icon "次のページへ" at bounding box center [1155, 494] width 6 height 11
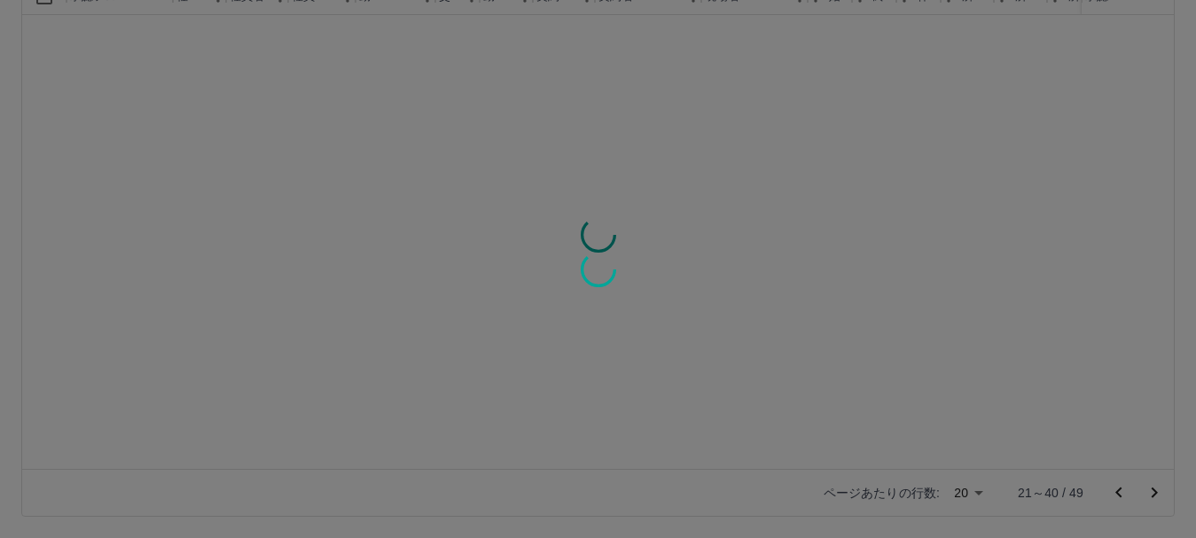
scroll to position [0, 0]
